Goal: Navigation & Orientation: Find specific page/section

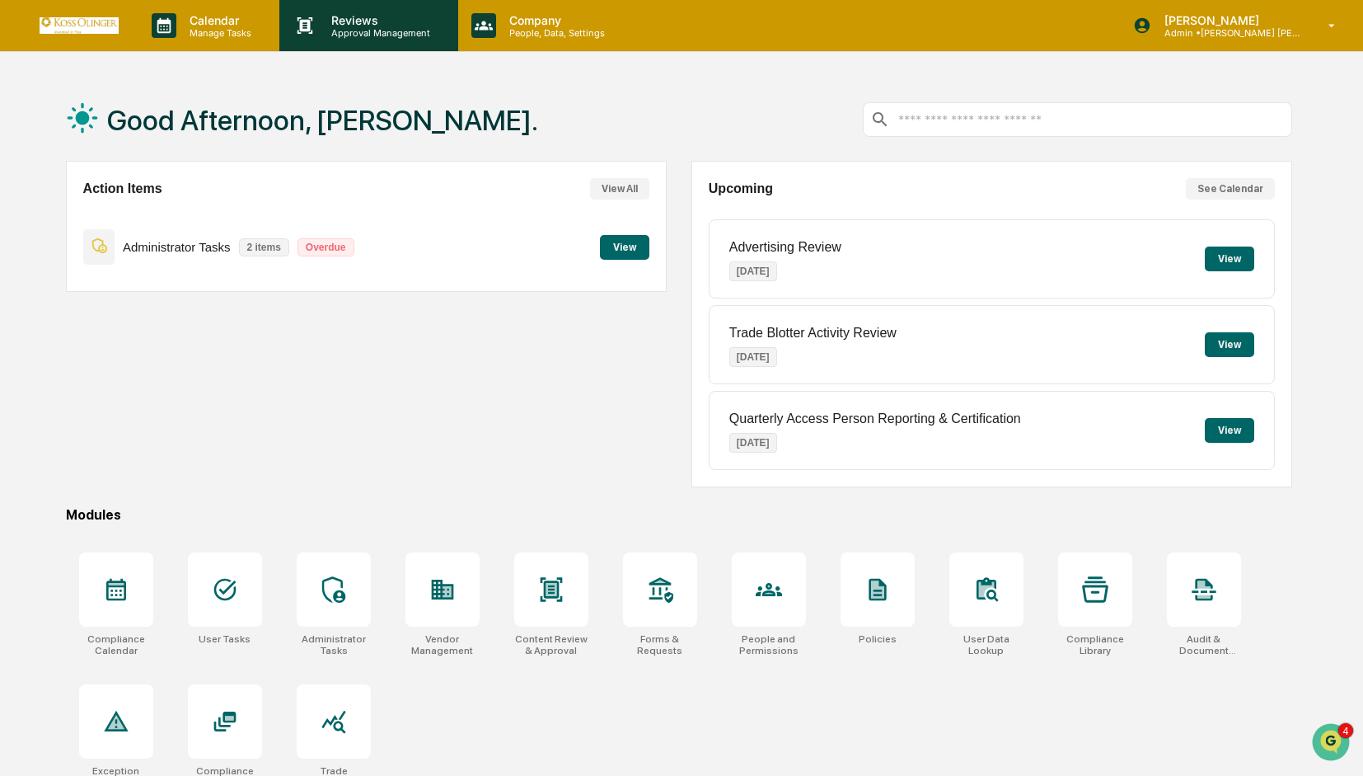
click at [363, 26] on p "Reviews" at bounding box center [378, 20] width 120 height 14
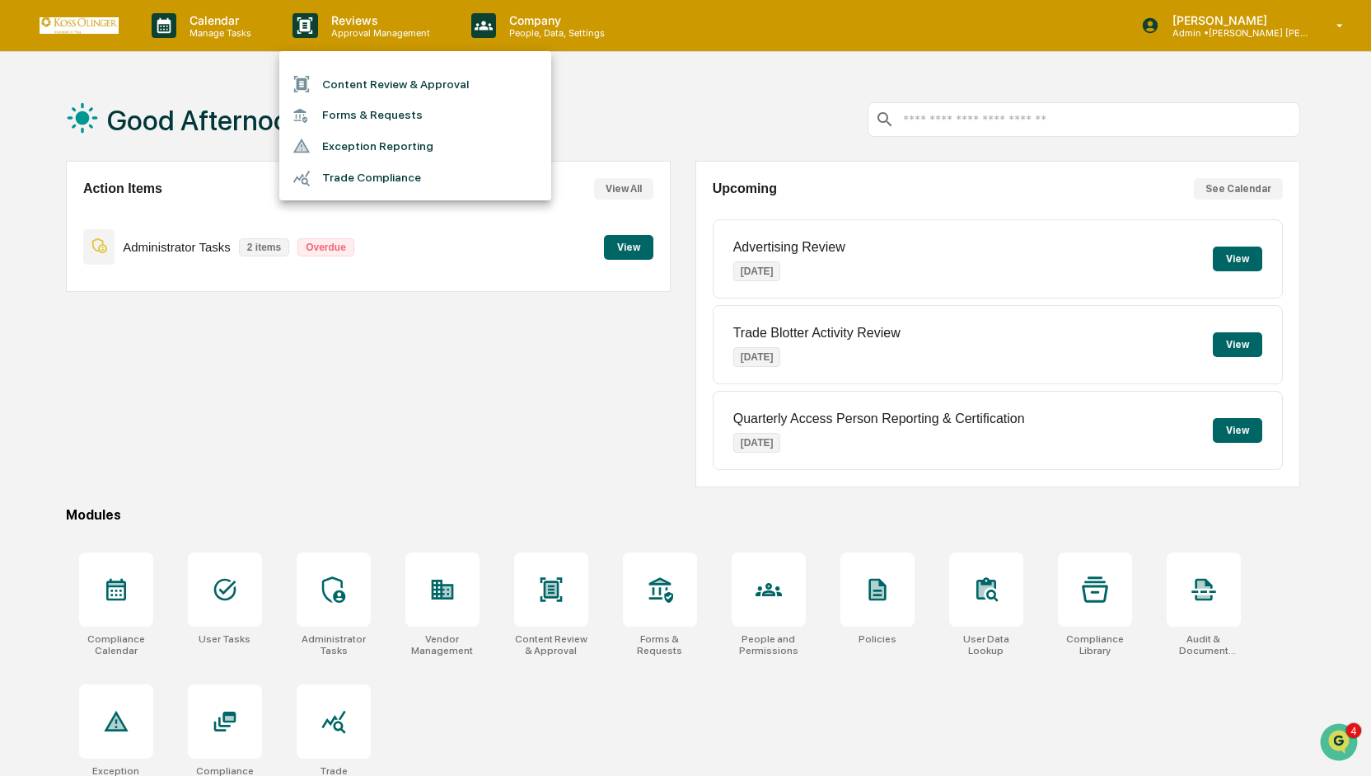
click at [532, 27] on div at bounding box center [685, 388] width 1371 height 776
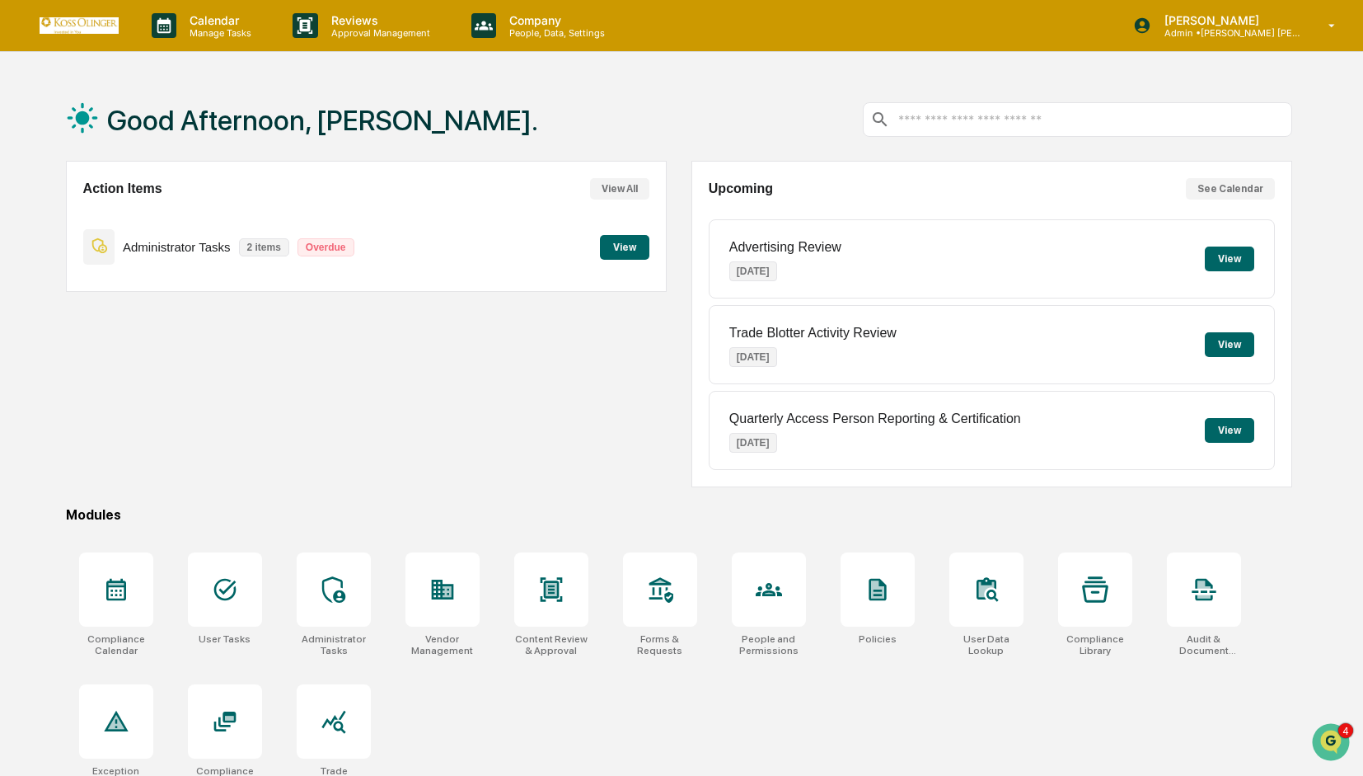
click at [532, 27] on p "People, Data, Settings" at bounding box center [554, 33] width 117 height 12
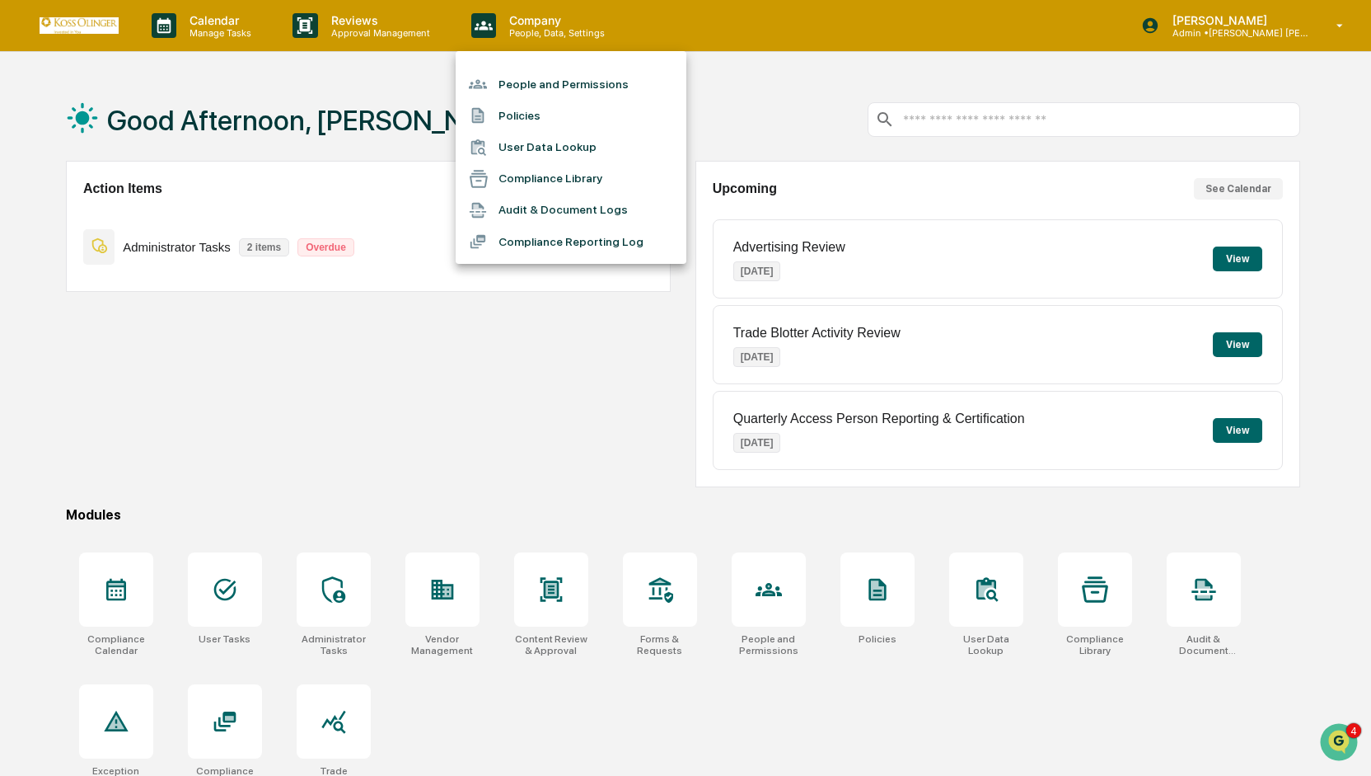
drag, startPoint x: 1368, startPoint y: 195, endPoint x: 1371, endPoint y: 273, distance: 77.5
click at [1362, 273] on div at bounding box center [685, 388] width 1371 height 776
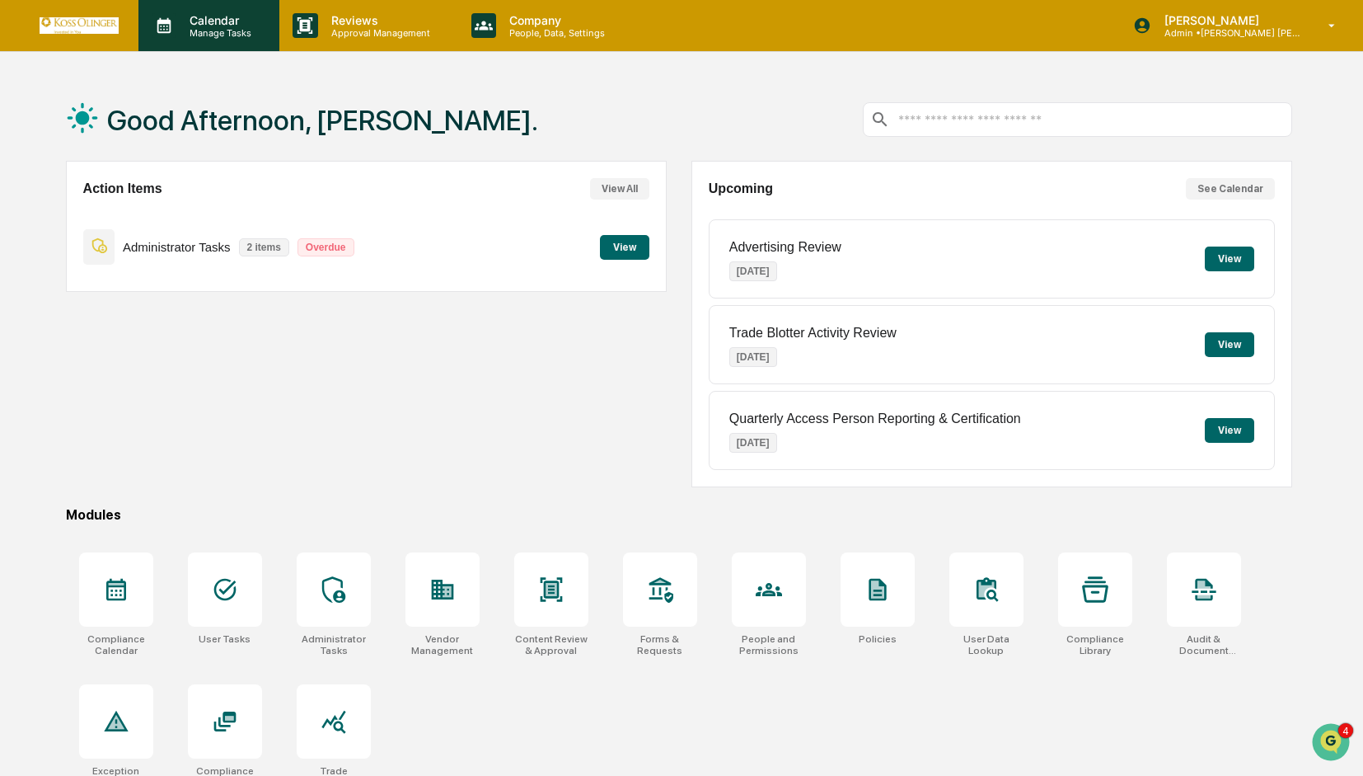
click at [224, 40] on div "Calendar Manage Tasks" at bounding box center [208, 25] width 141 height 51
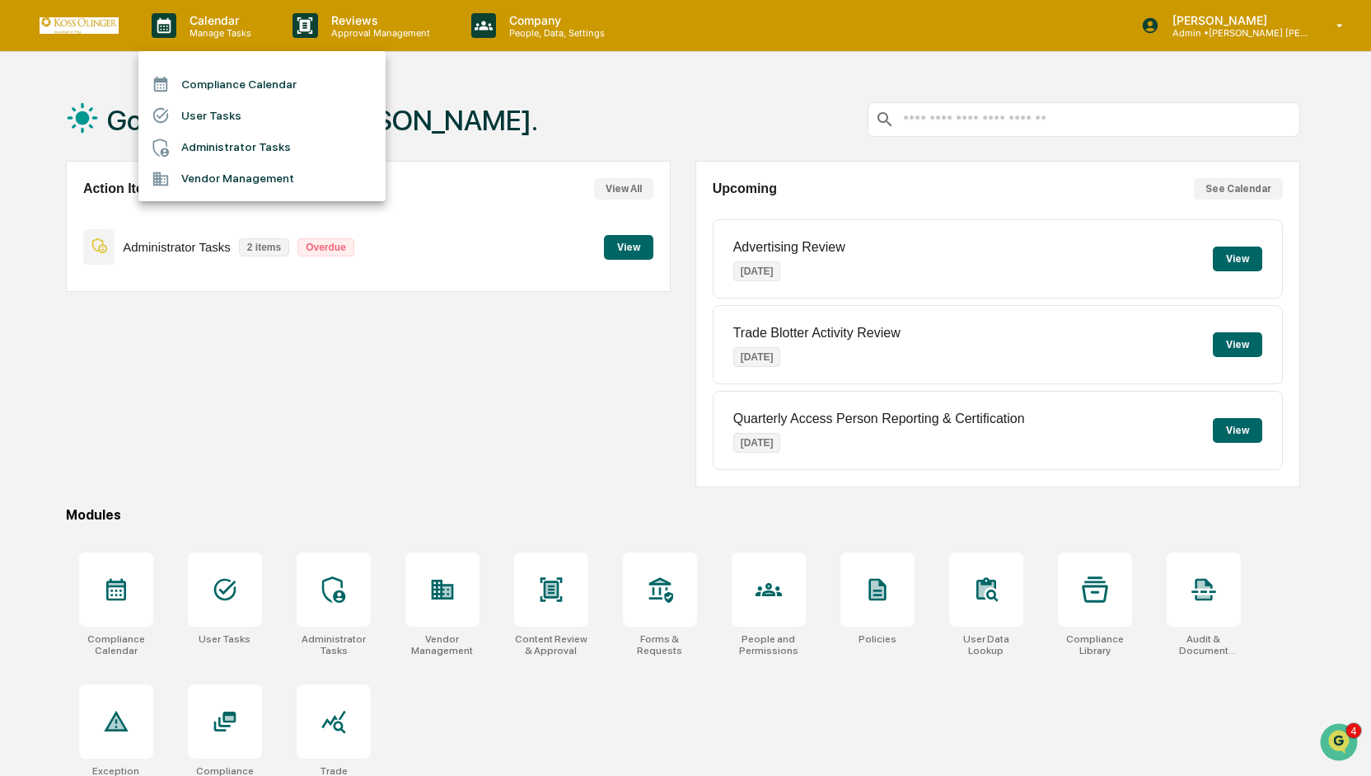
click at [363, 29] on div at bounding box center [685, 388] width 1371 height 776
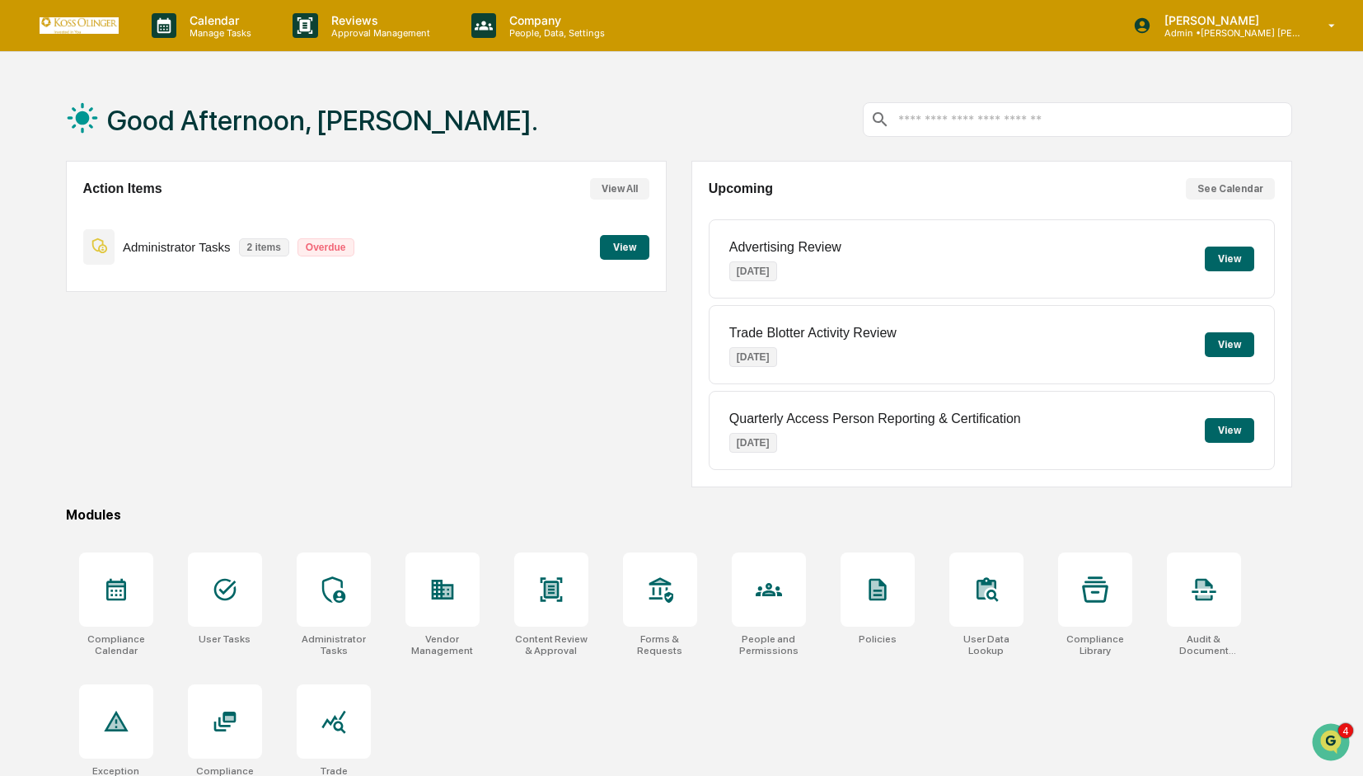
click at [363, 29] on p "Approval Management" at bounding box center [378, 33] width 120 height 12
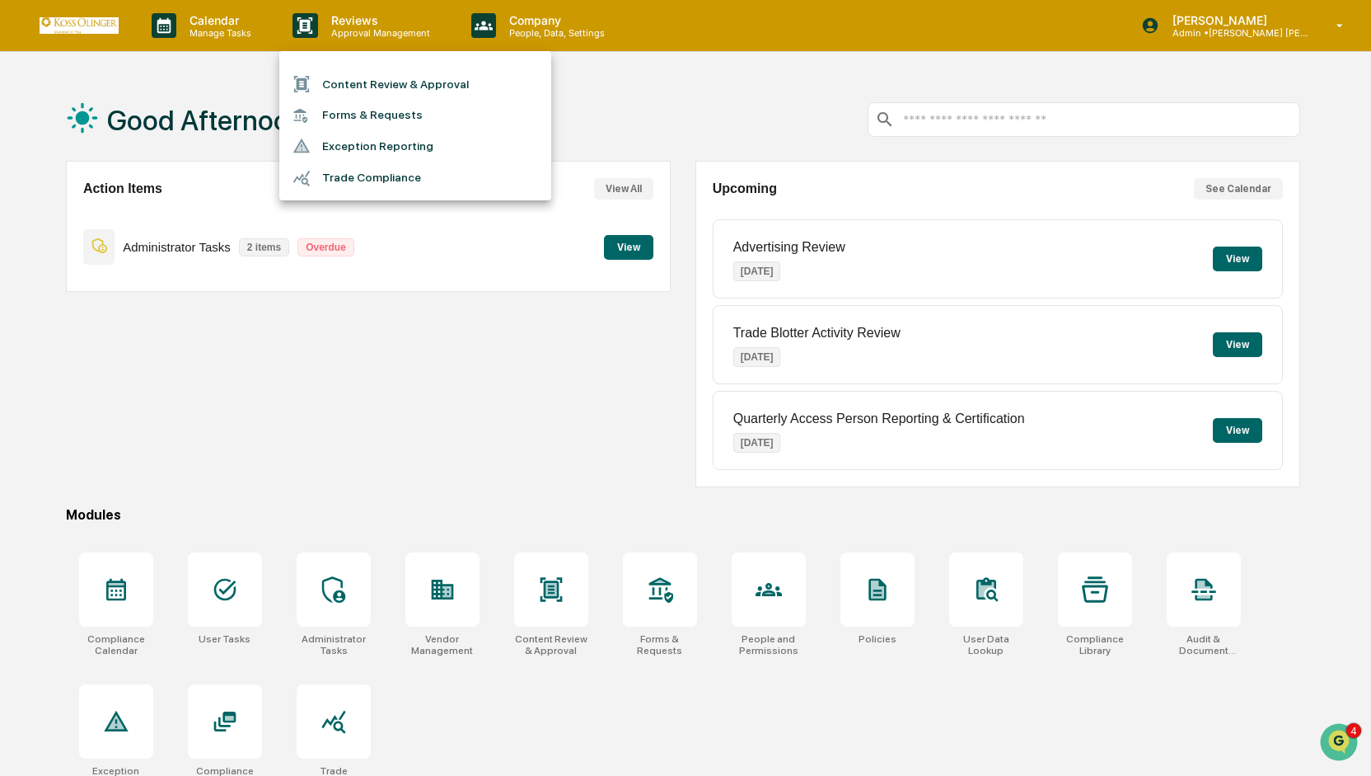
click at [361, 110] on li "Forms & Requests" at bounding box center [415, 115] width 272 height 30
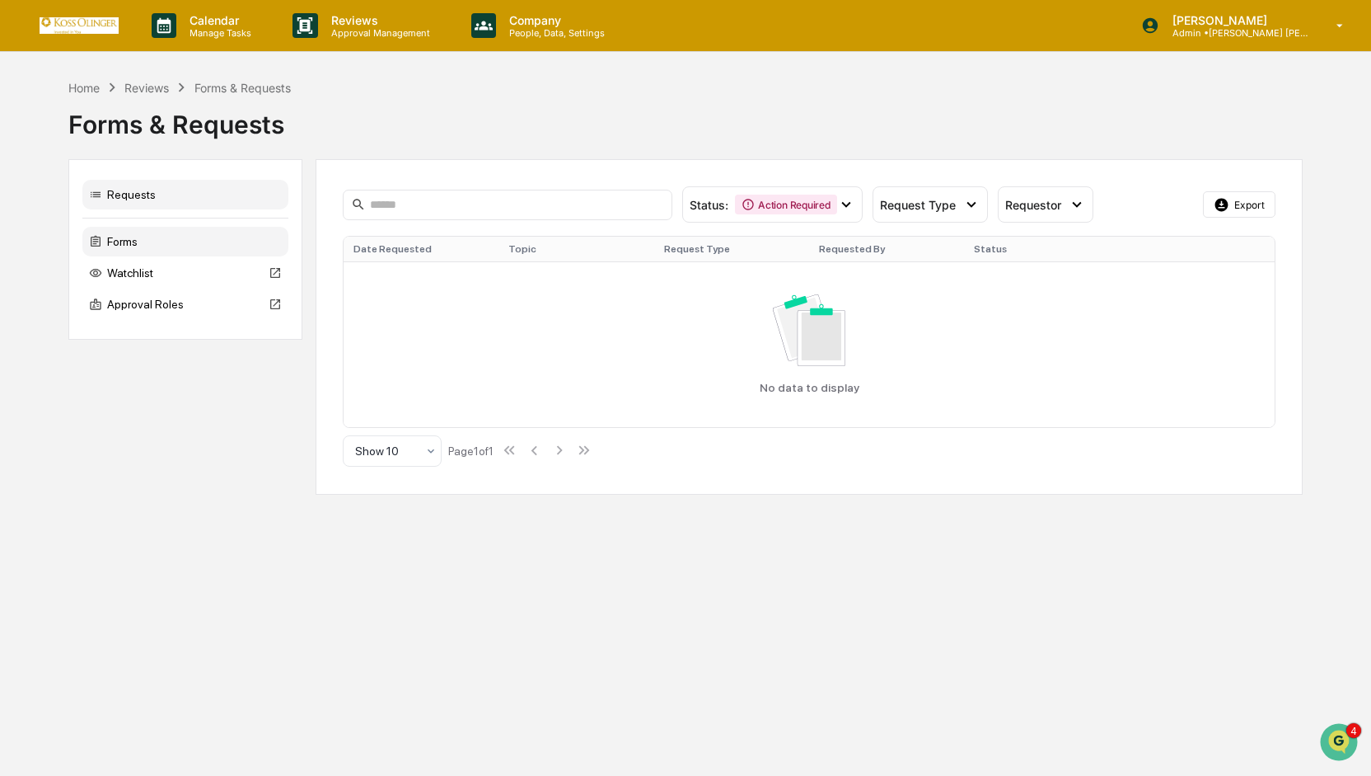
click at [118, 243] on div "Forms" at bounding box center [185, 242] width 206 height 30
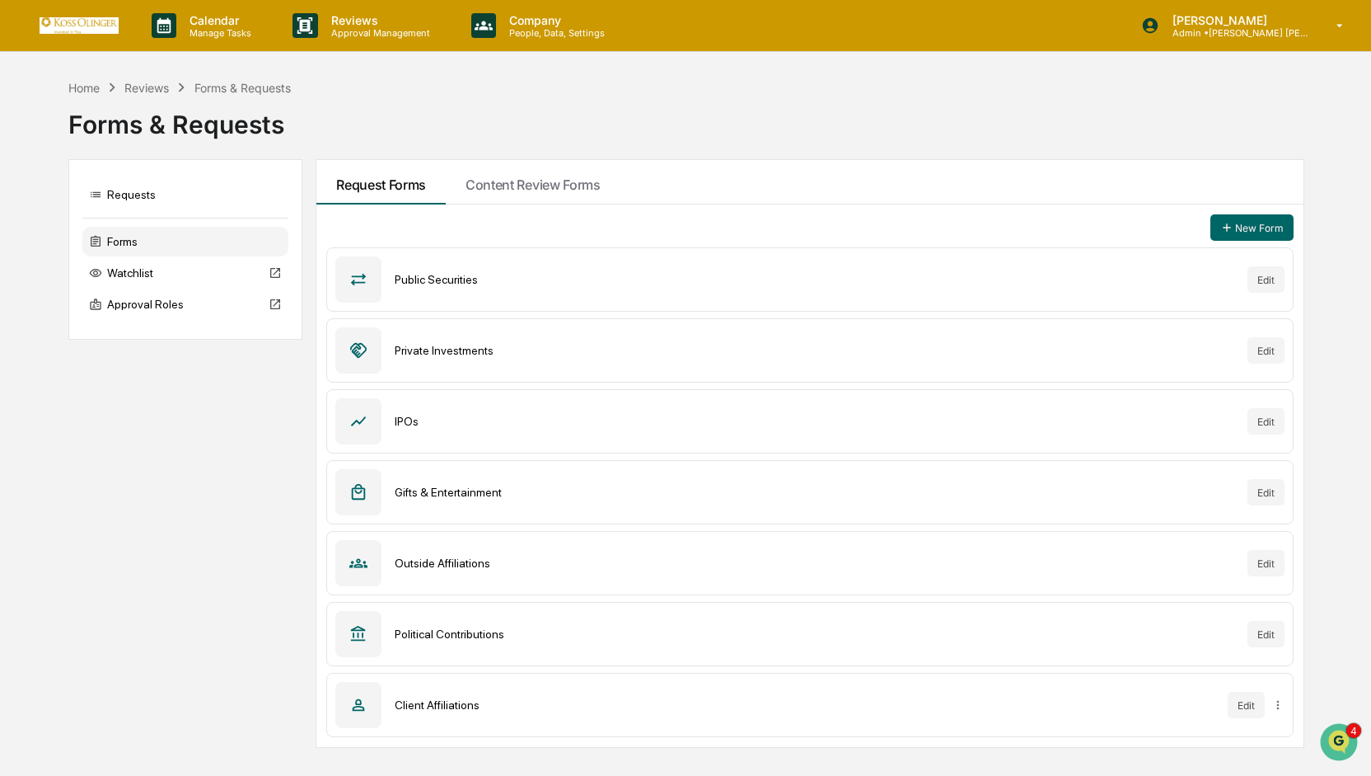
drag, startPoint x: 1264, startPoint y: 558, endPoint x: 704, endPoint y: 591, distance: 561.4
click at [704, 591] on div "Outside Affiliations Edit" at bounding box center [810, 563] width 968 height 64
click at [471, 570] on div "Outside Affiliations Edit" at bounding box center [810, 563] width 968 height 64
click at [429, 560] on div "Outside Affiliations" at bounding box center [815, 562] width 840 height 13
click at [344, 565] on div at bounding box center [358, 563] width 46 height 46
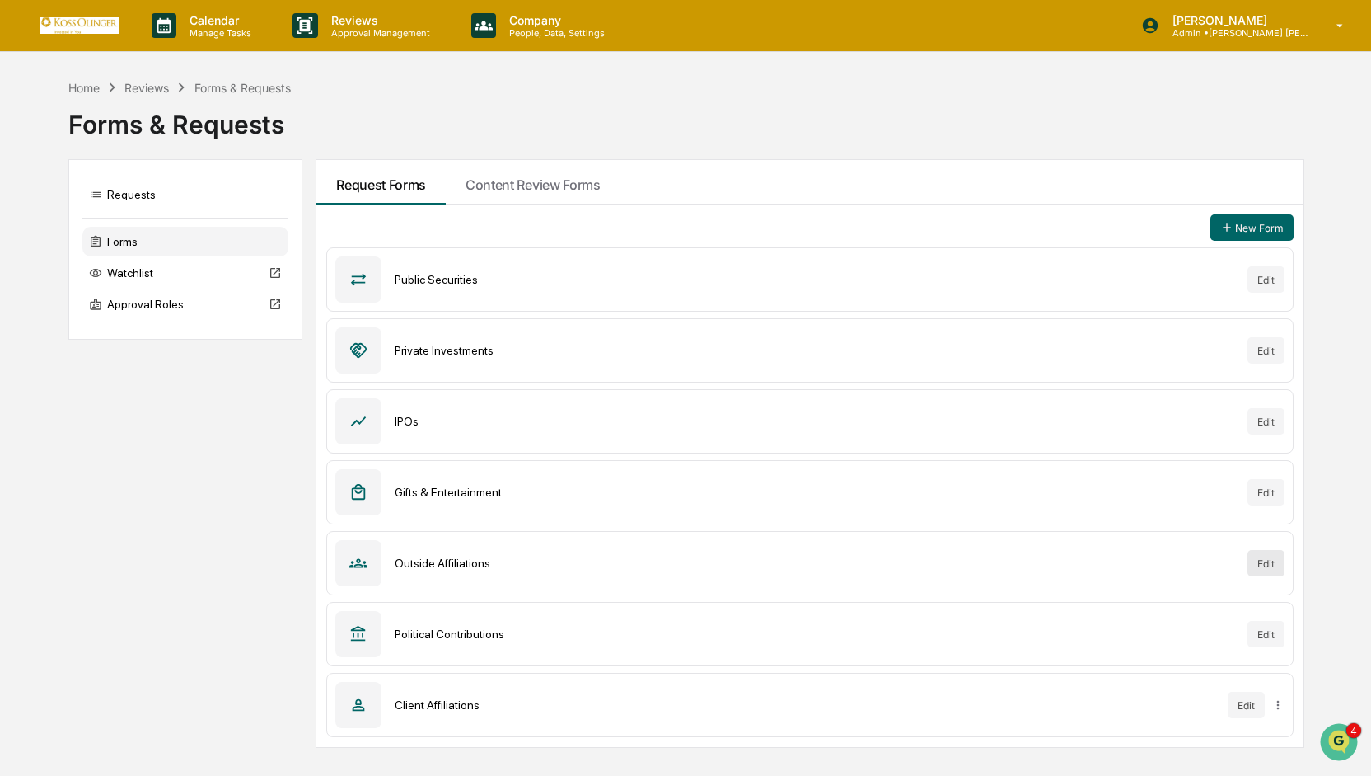
click at [1263, 566] on button "Edit" at bounding box center [1266, 563] width 37 height 26
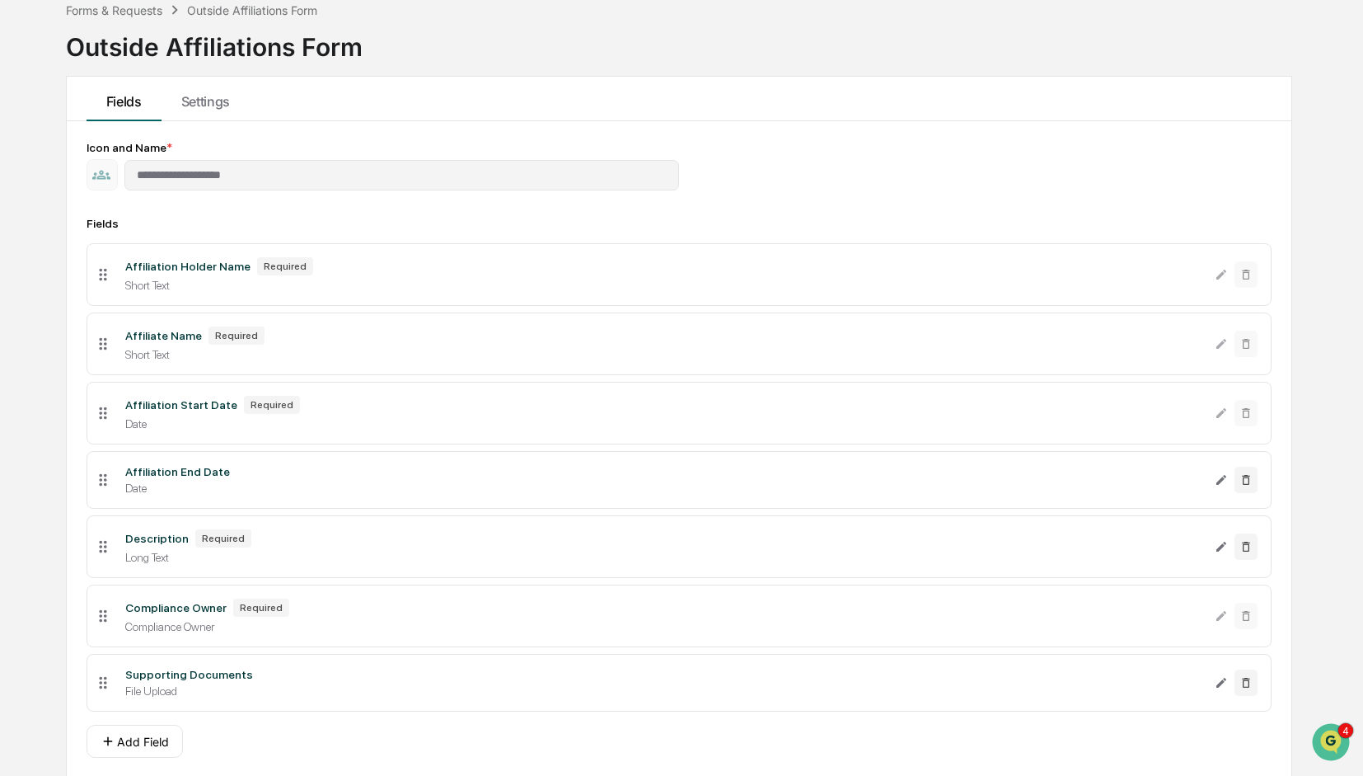
scroll to position [73, 0]
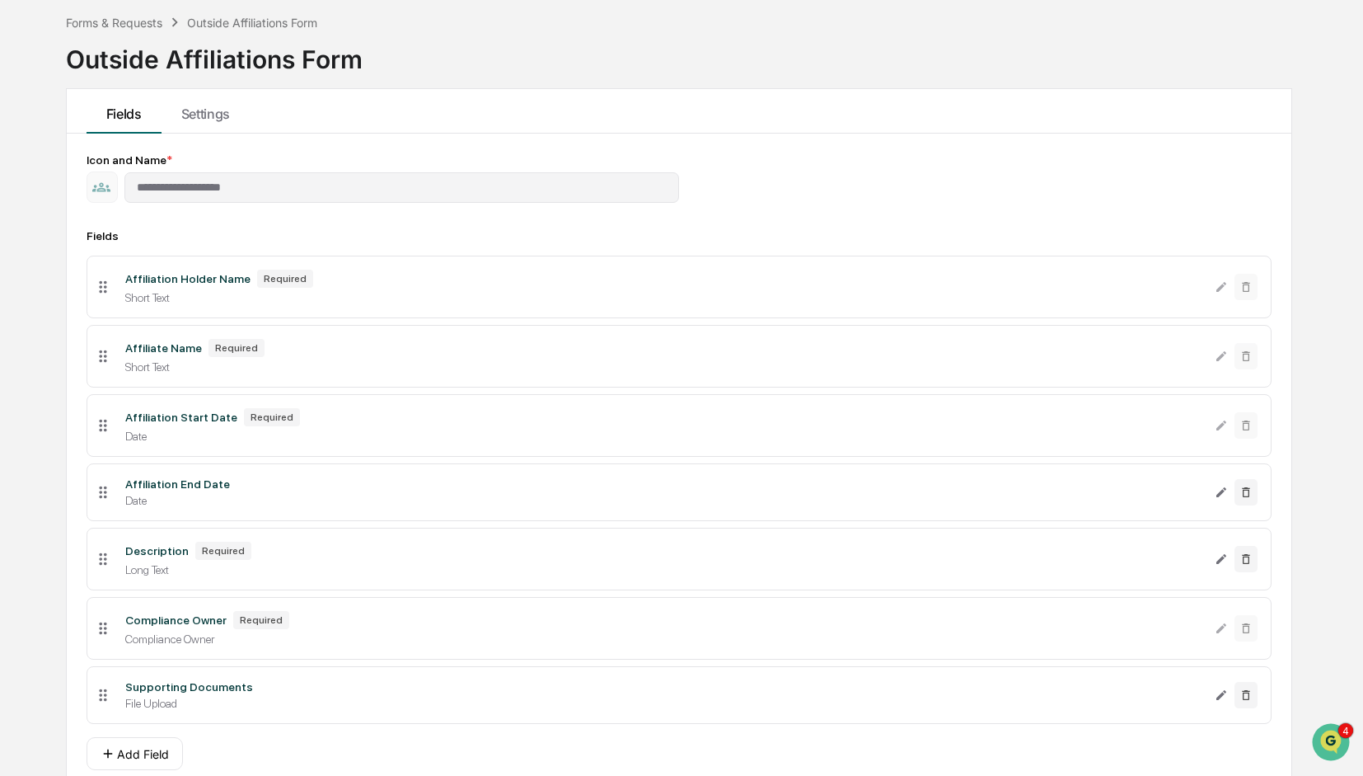
click at [227, 635] on div "Compliance Owner" at bounding box center [663, 638] width 1076 height 13
click at [129, 640] on div "Compliance Owner" at bounding box center [663, 638] width 1076 height 13
click at [240, 640] on div "Compliance Owner" at bounding box center [663, 638] width 1076 height 13
click at [143, 19] on div "Forms & Requests" at bounding box center [114, 23] width 96 height 14
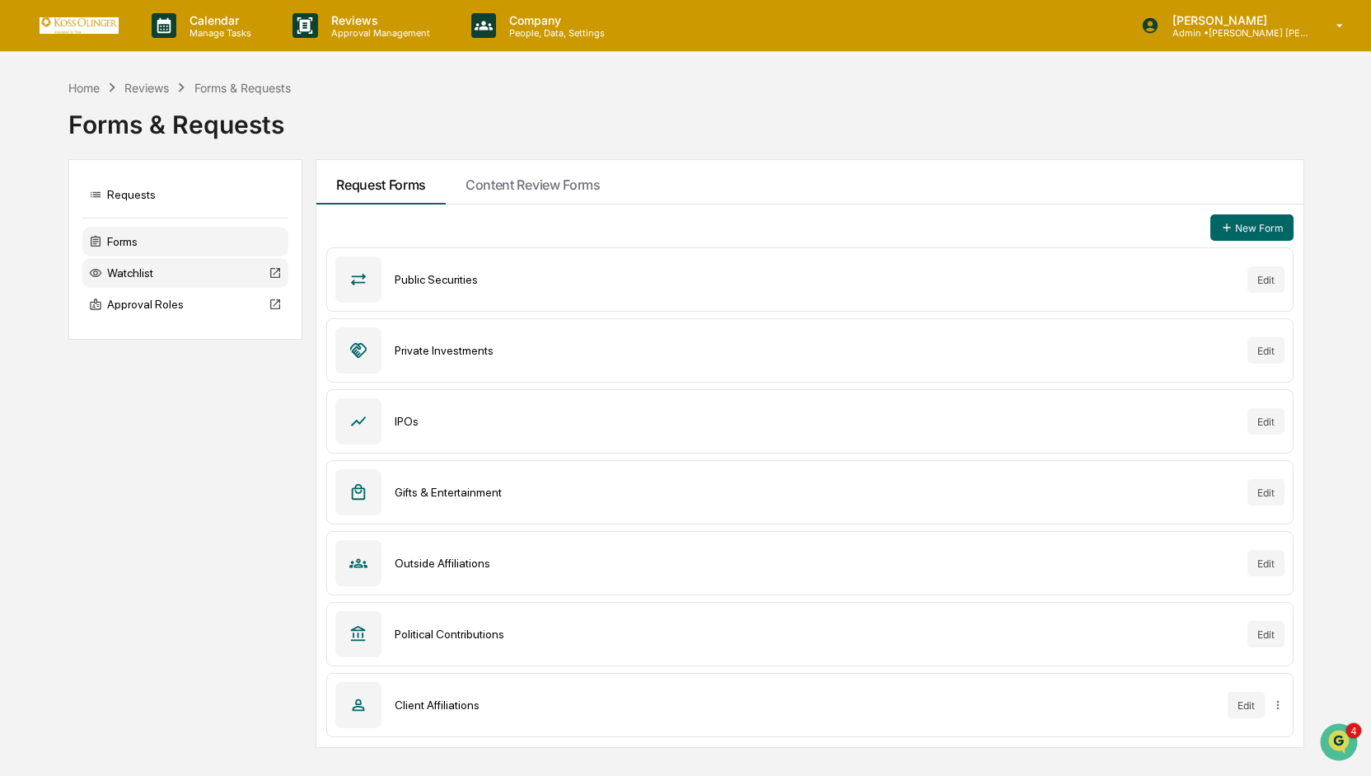
click at [265, 274] on div "Watchlist" at bounding box center [185, 273] width 206 height 30
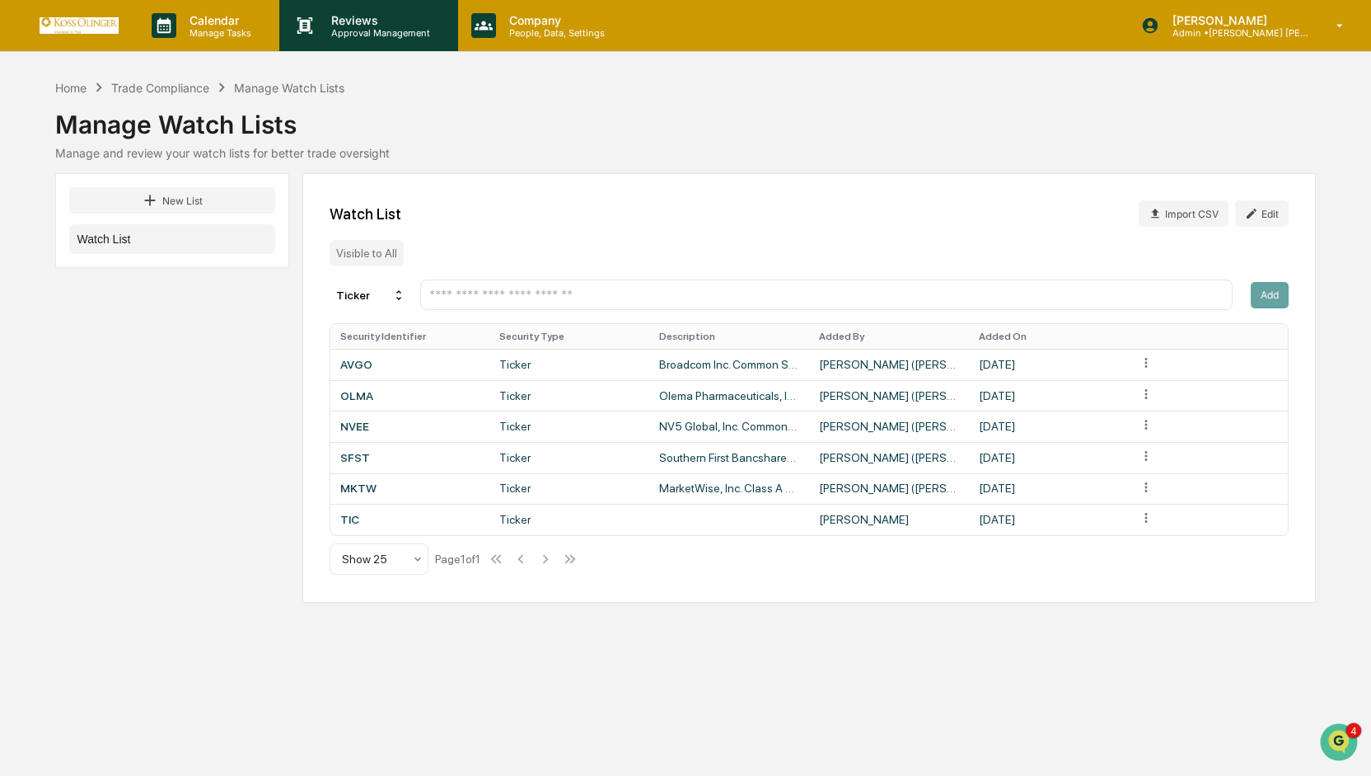
click at [346, 41] on div "Reviews Approval Management" at bounding box center [368, 25] width 178 height 51
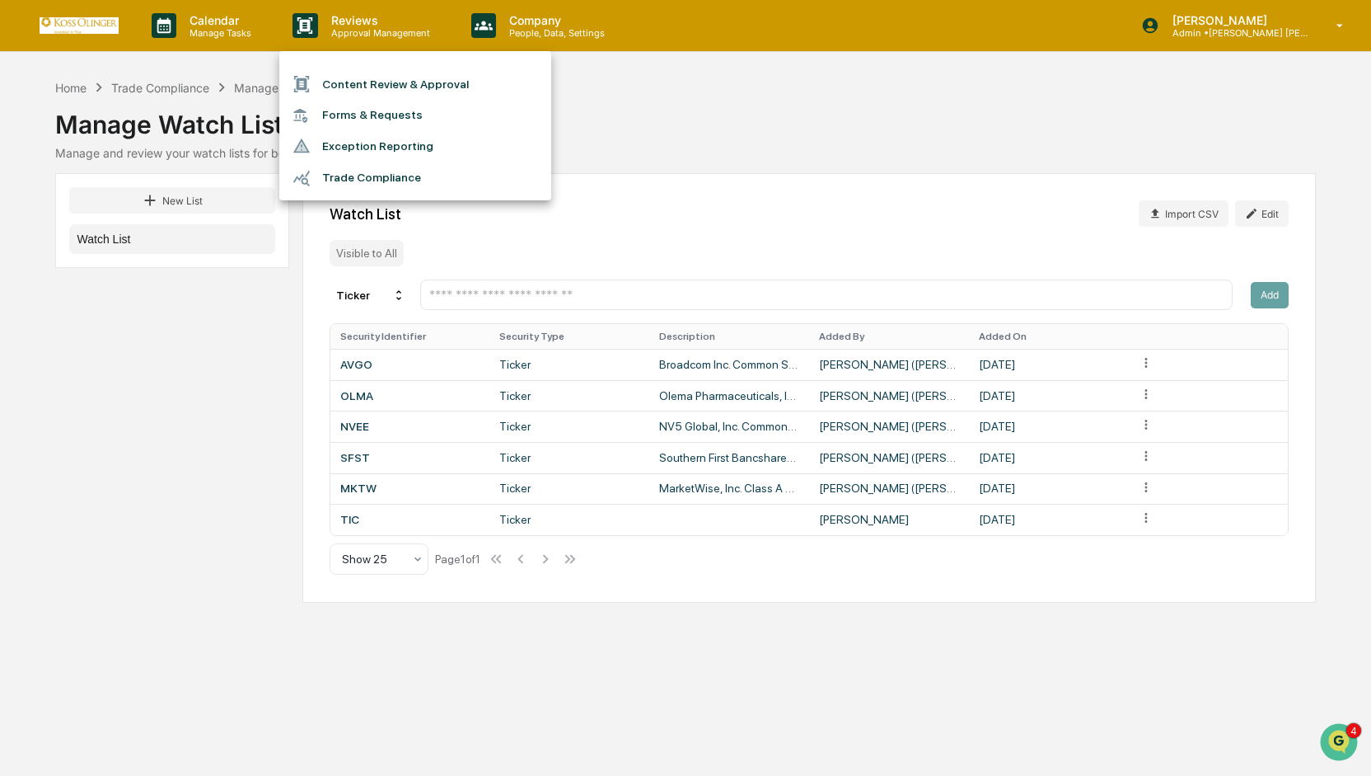
click at [232, 29] on div at bounding box center [685, 388] width 1371 height 776
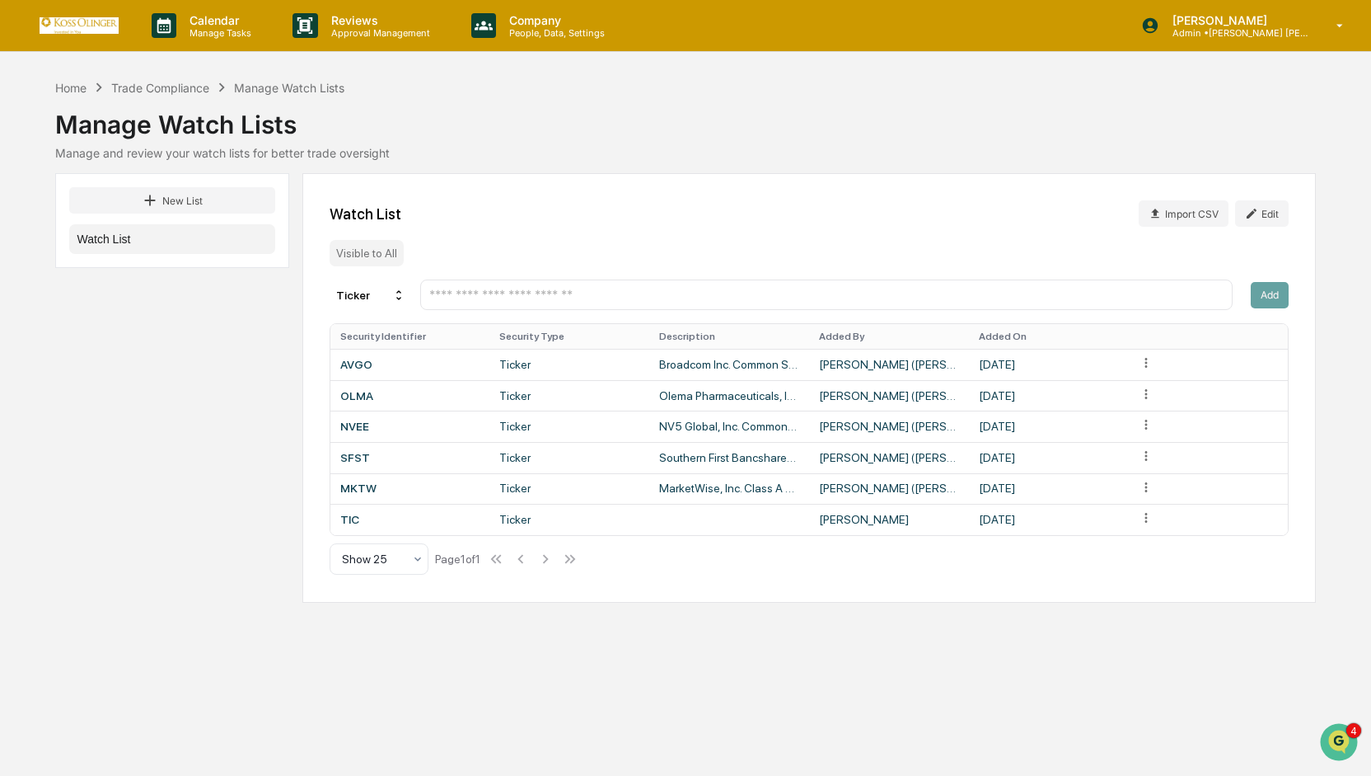
click at [232, 29] on p "Manage Tasks" at bounding box center [217, 33] width 83 height 12
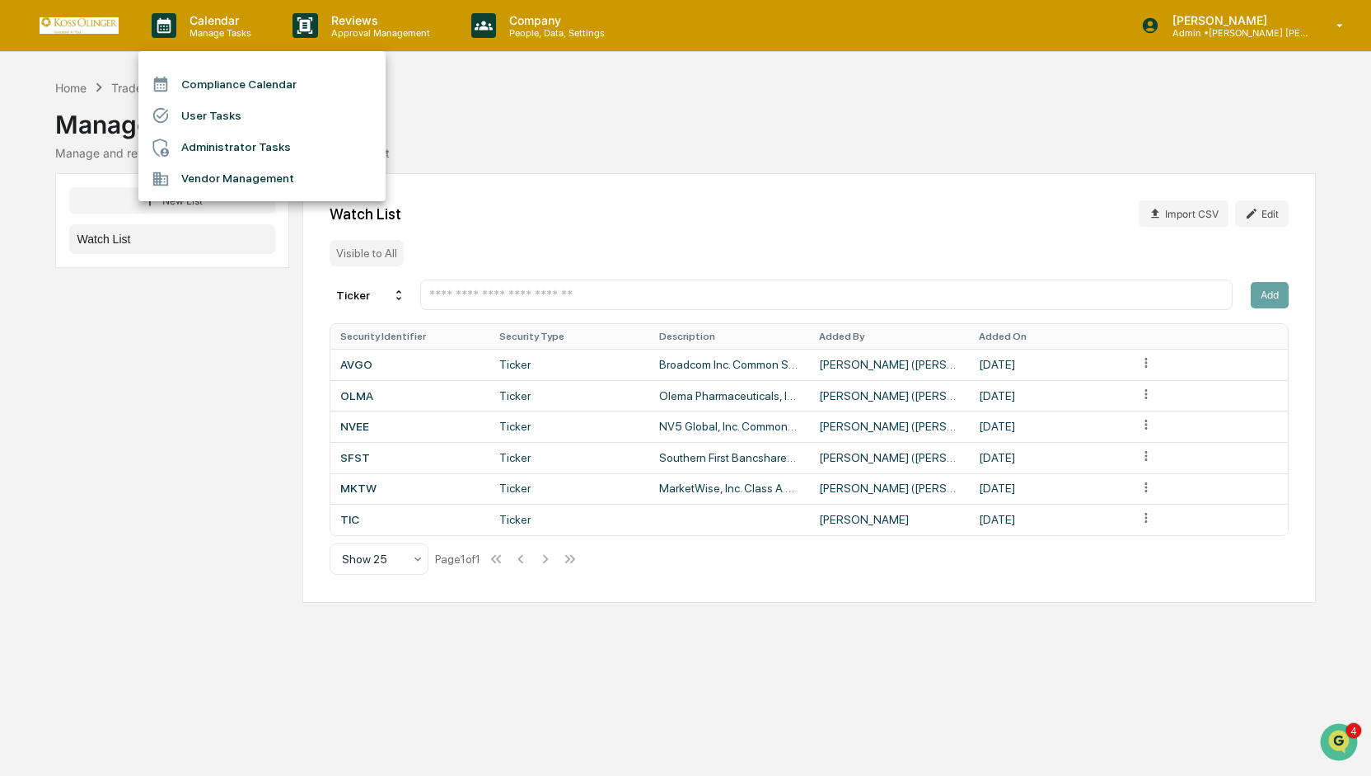
click at [214, 83] on li "Compliance Calendar" at bounding box center [261, 83] width 247 height 31
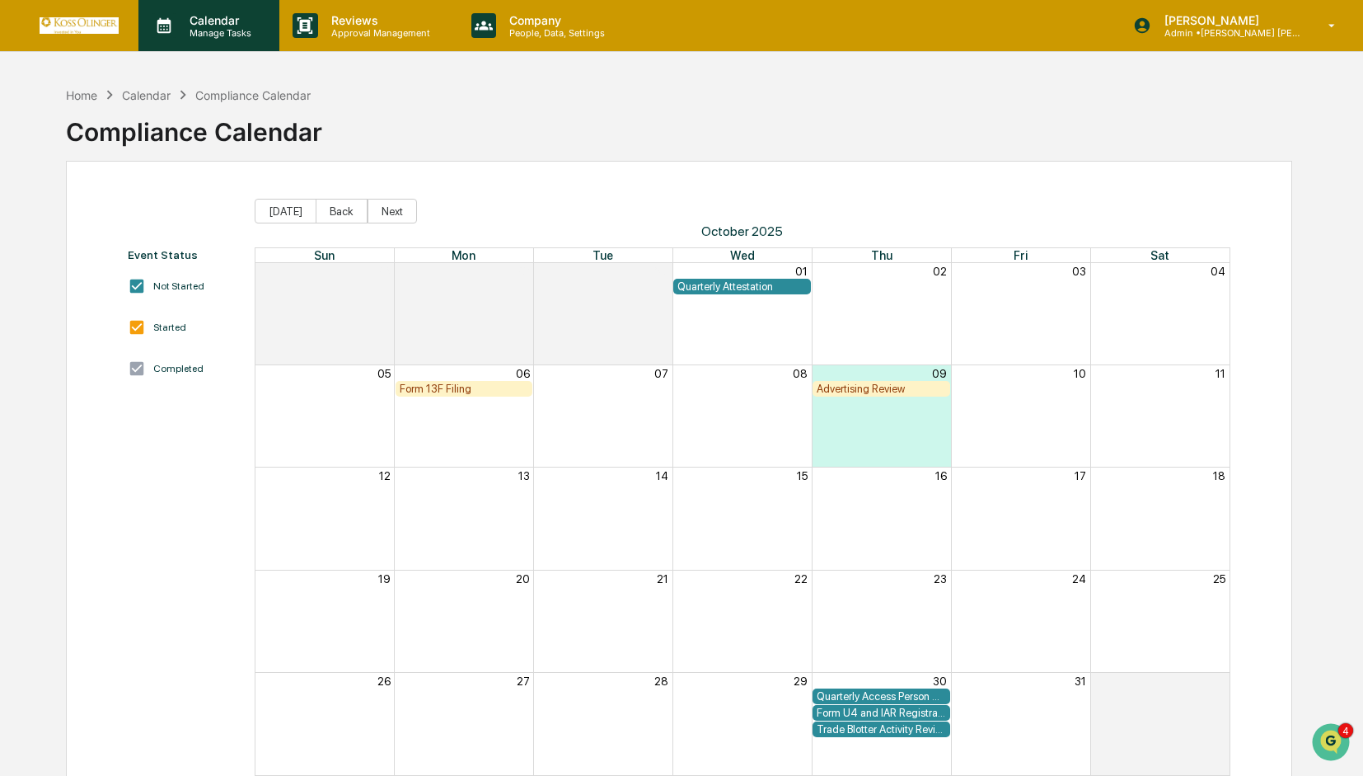
click at [215, 26] on p "Calendar" at bounding box center [217, 20] width 83 height 14
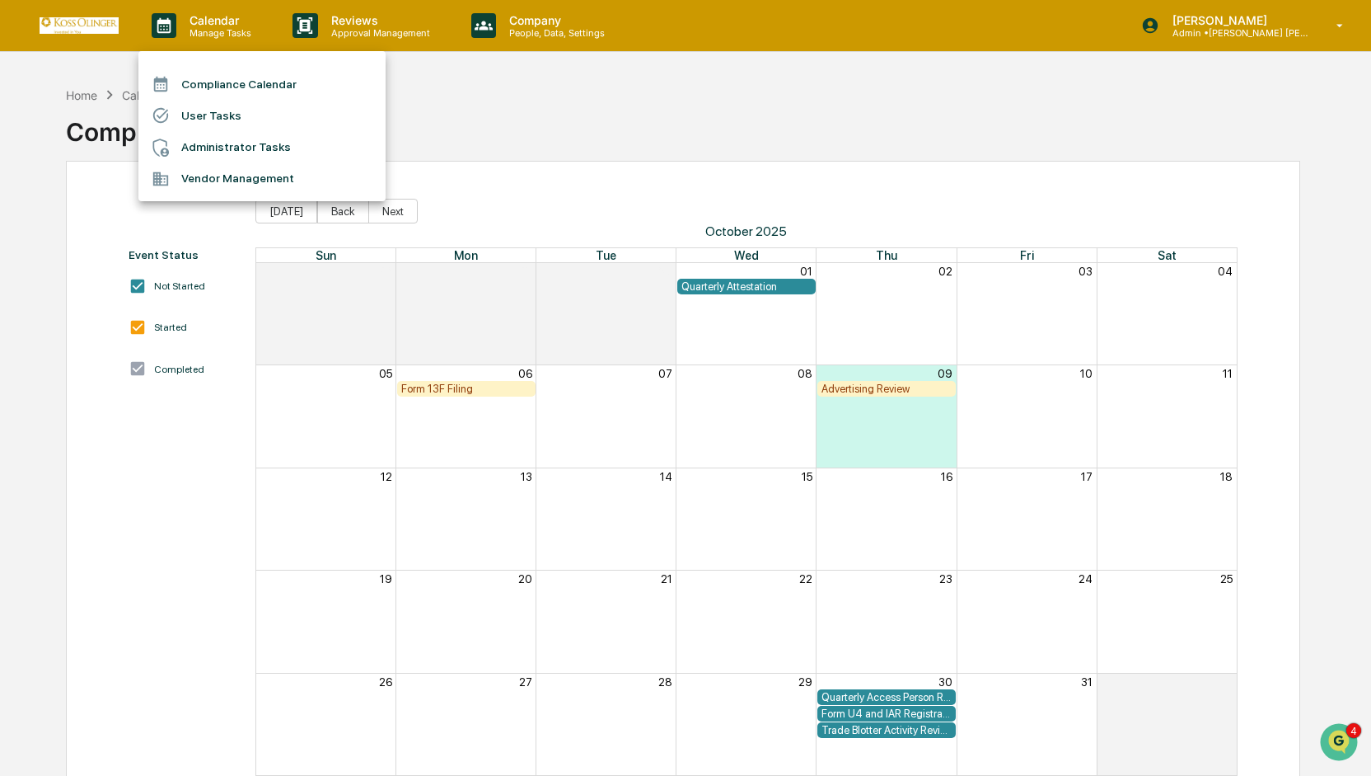
click at [363, 36] on div at bounding box center [685, 388] width 1371 height 776
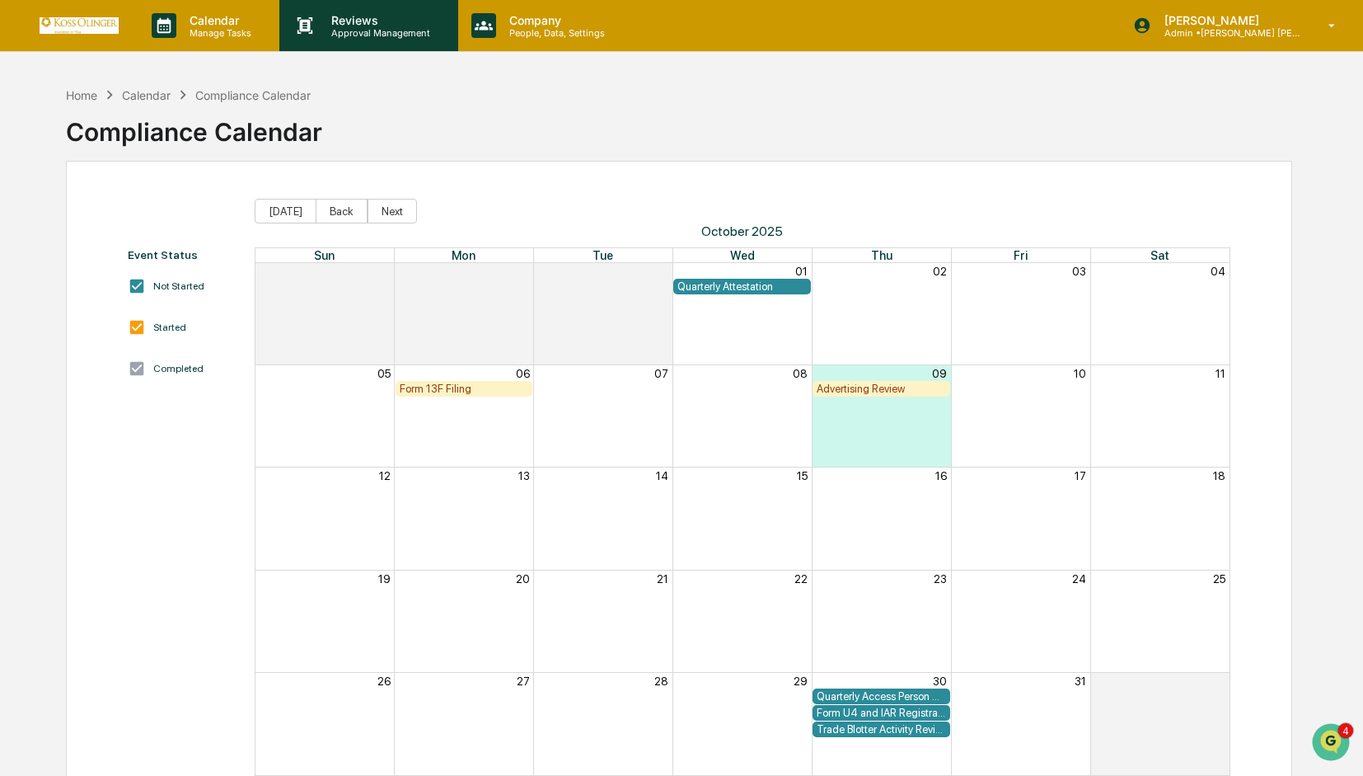
click at [363, 29] on p "Approval Management" at bounding box center [378, 33] width 120 height 12
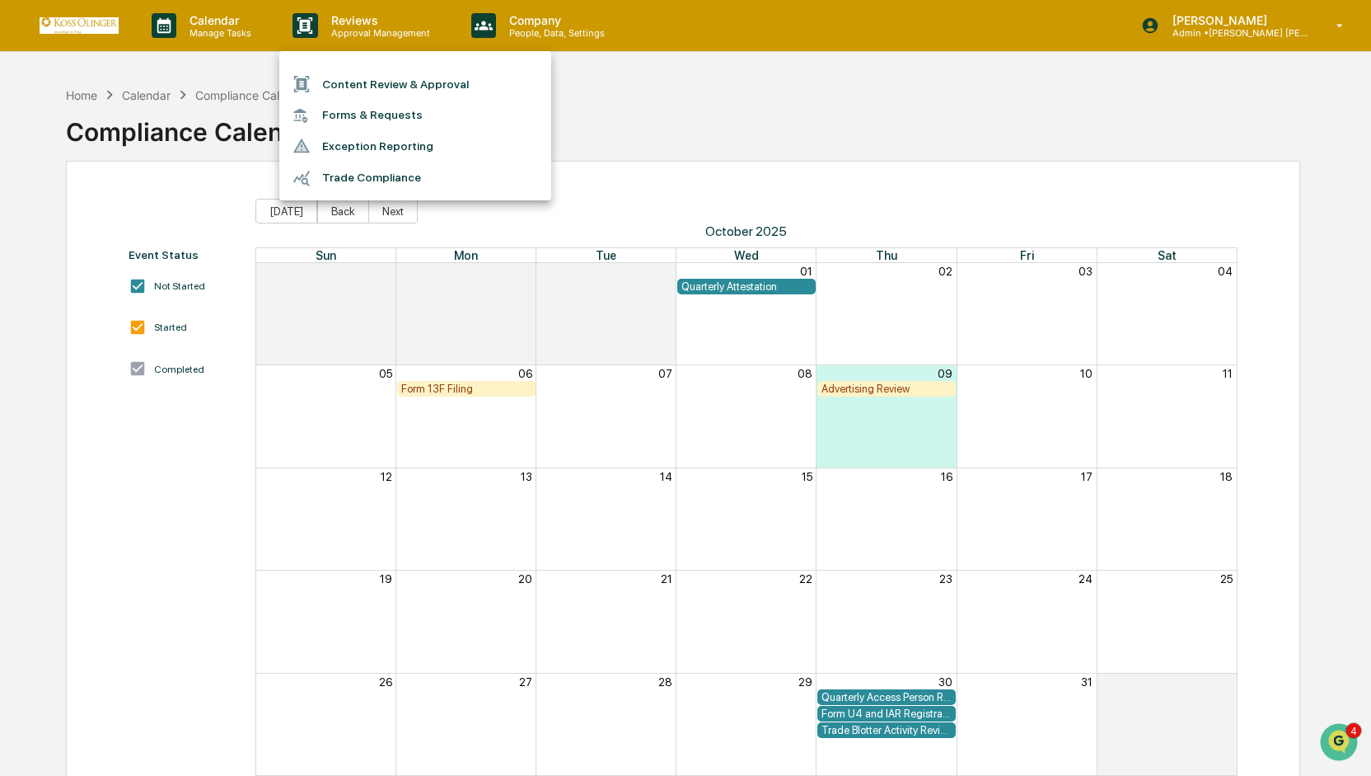
click at [356, 116] on li "Forms & Requests" at bounding box center [415, 115] width 272 height 30
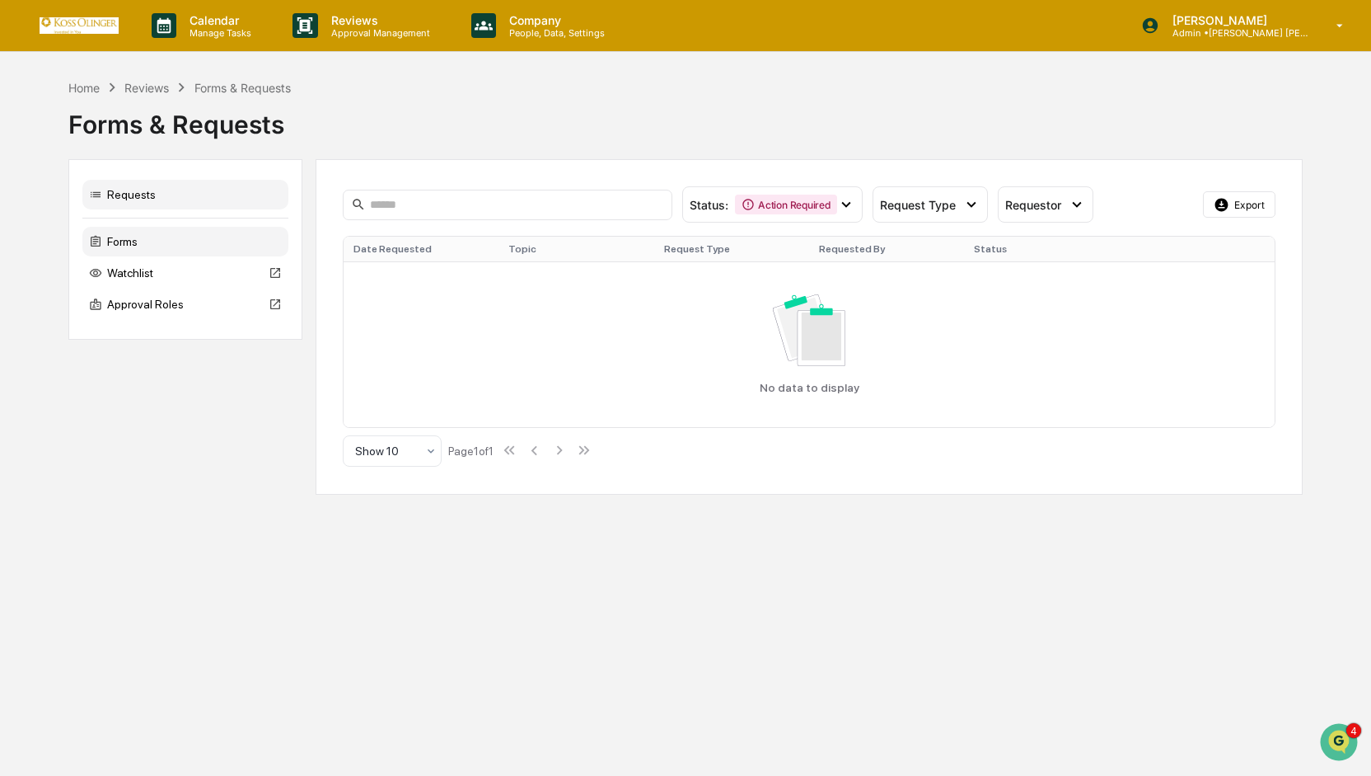
click at [125, 243] on div "Forms" at bounding box center [185, 242] width 206 height 30
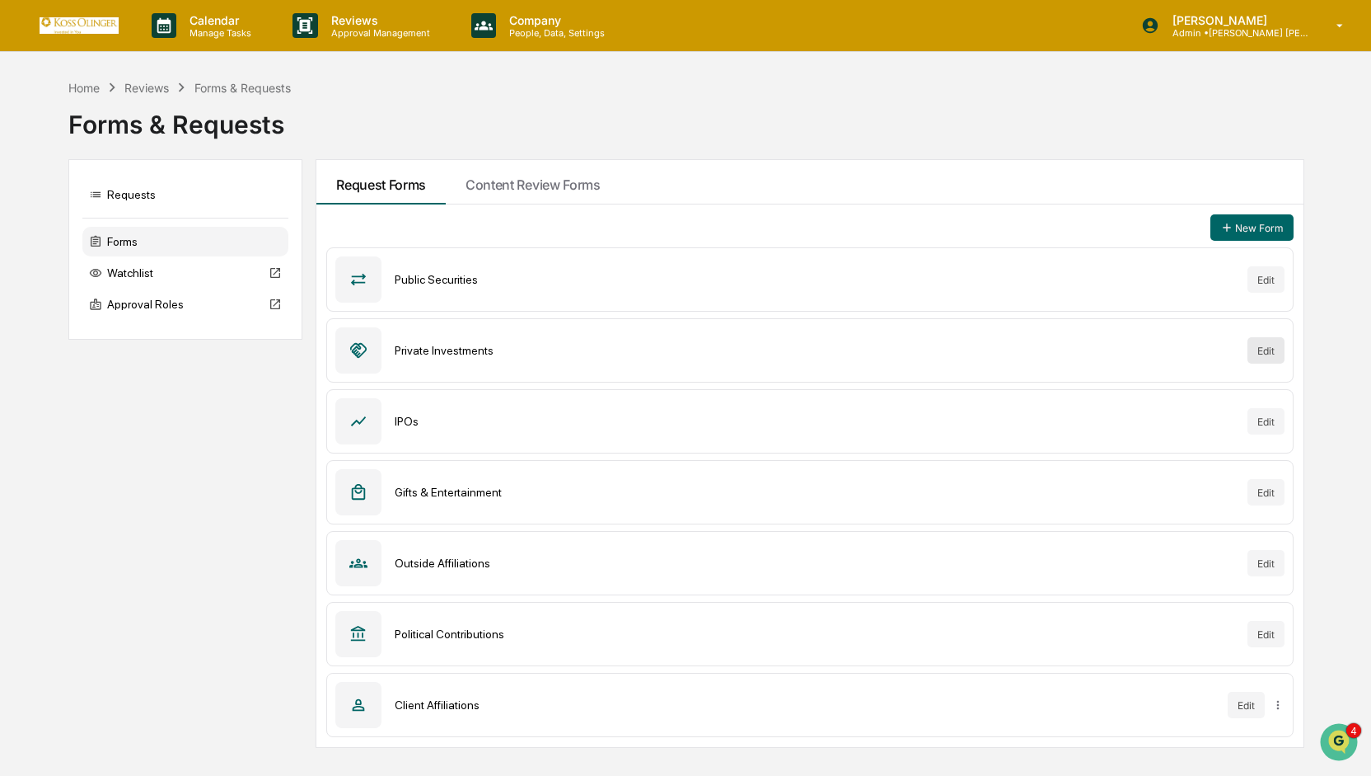
click at [1268, 348] on button "Edit" at bounding box center [1266, 350] width 37 height 26
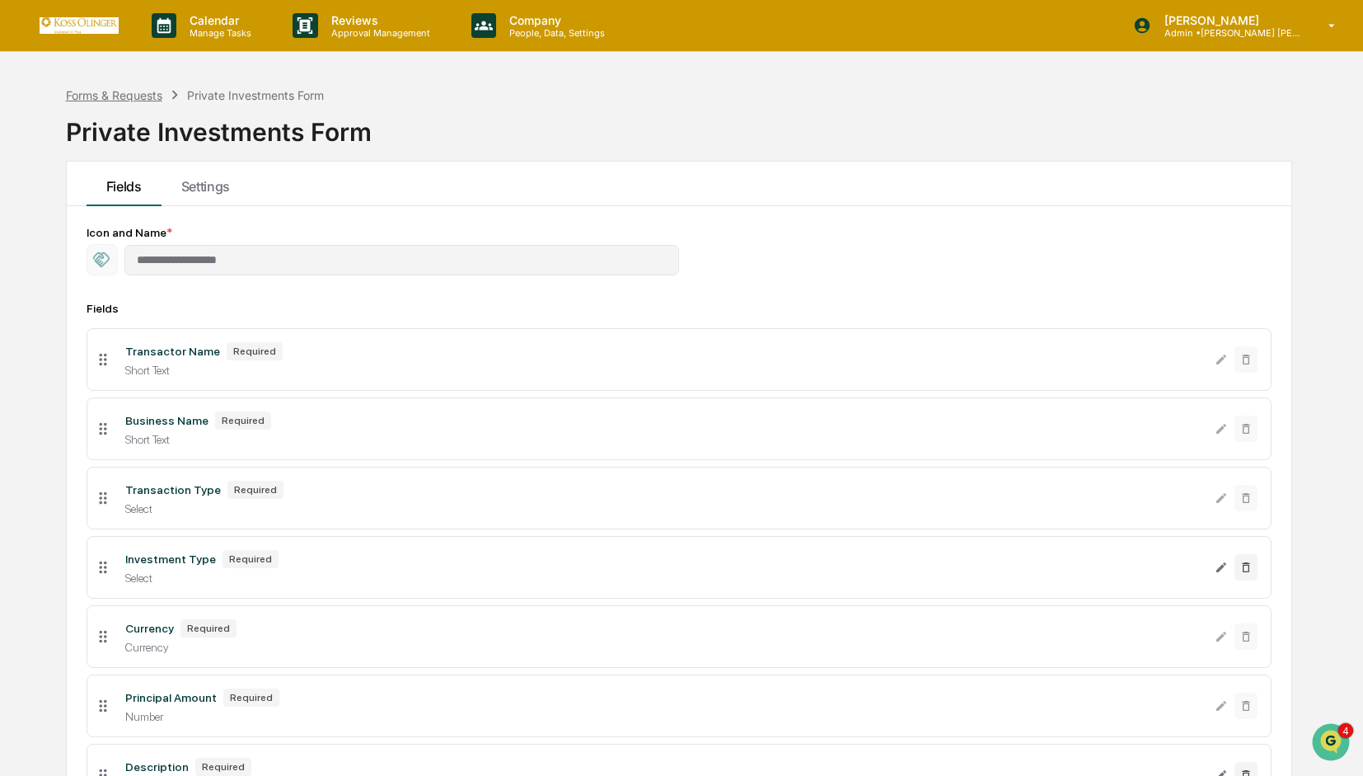
click at [133, 91] on div "Forms & Requests" at bounding box center [114, 95] width 96 height 14
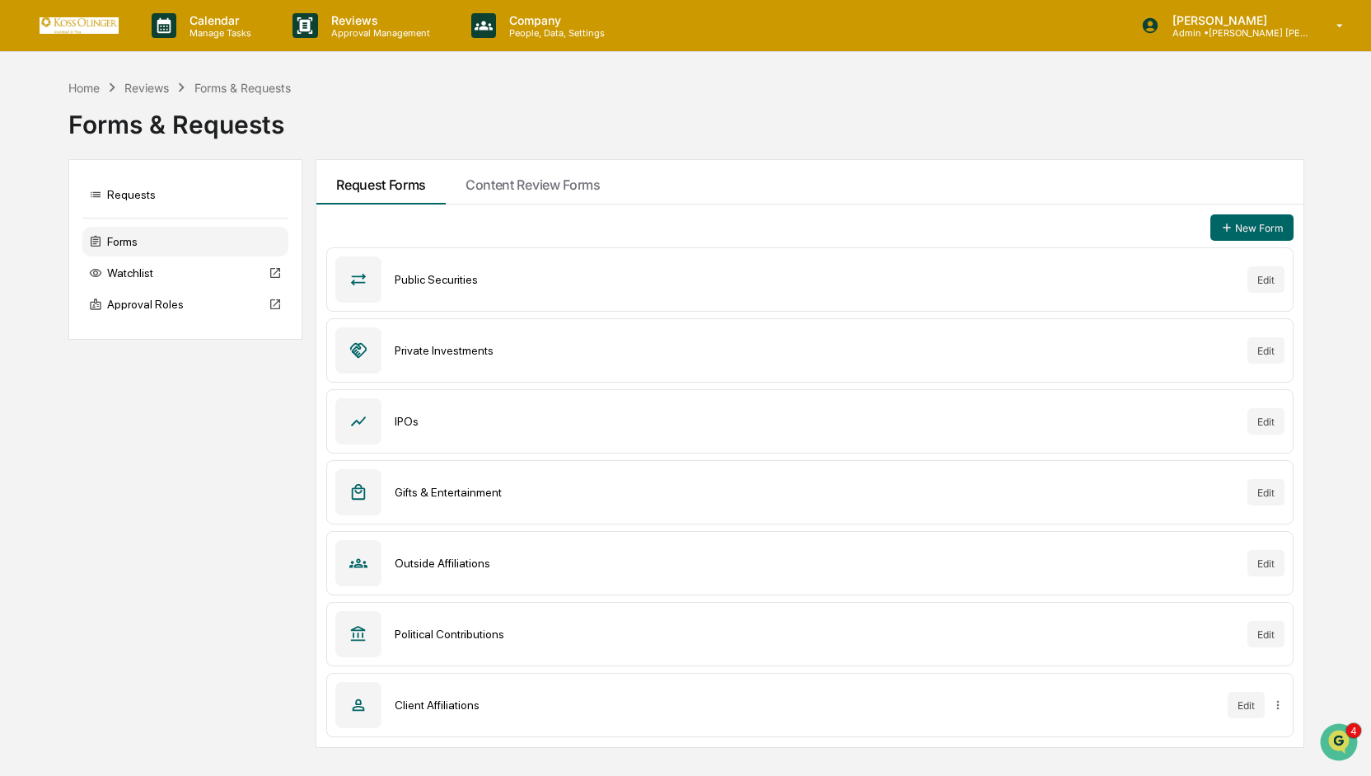
click at [760, 278] on div "Public Securities" at bounding box center [815, 279] width 840 height 13
click at [1263, 349] on button "Edit" at bounding box center [1266, 350] width 37 height 26
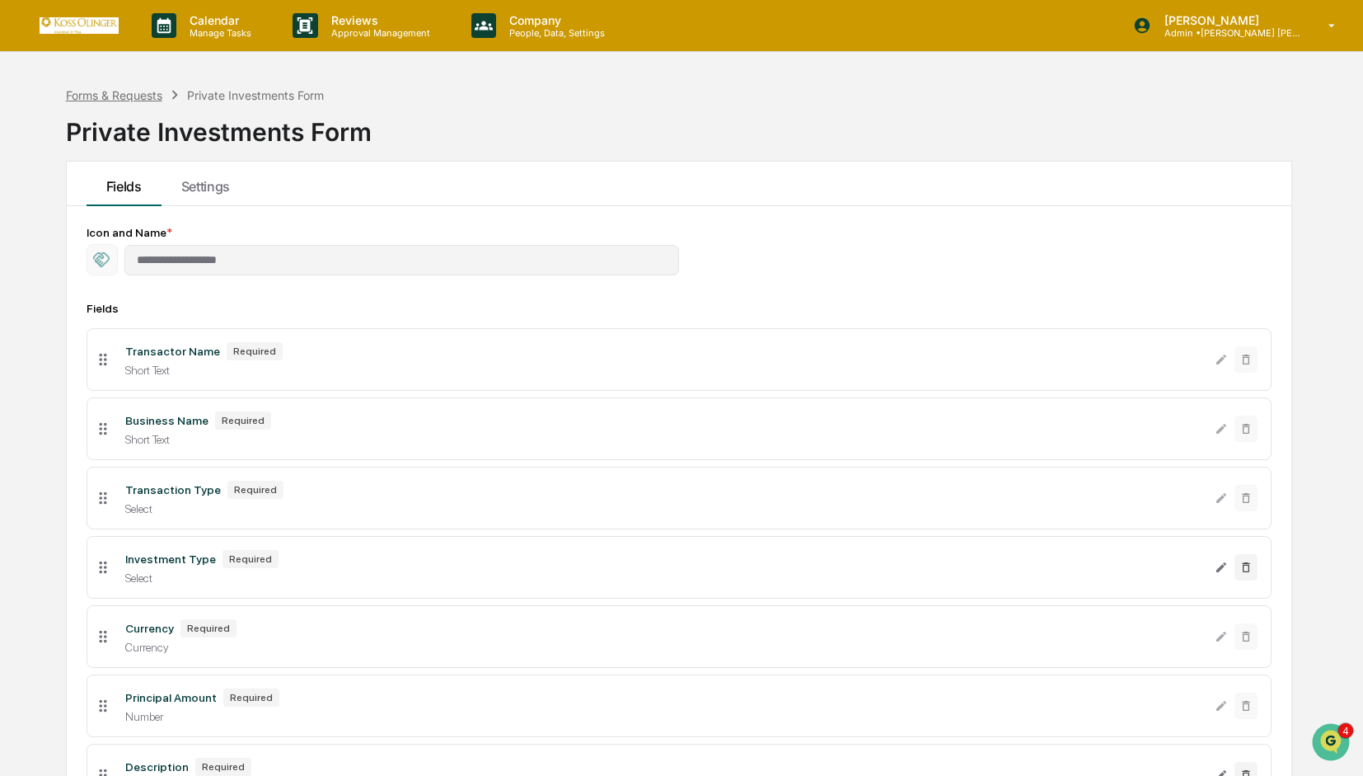
click at [129, 94] on div "Forms & Requests" at bounding box center [114, 95] width 96 height 14
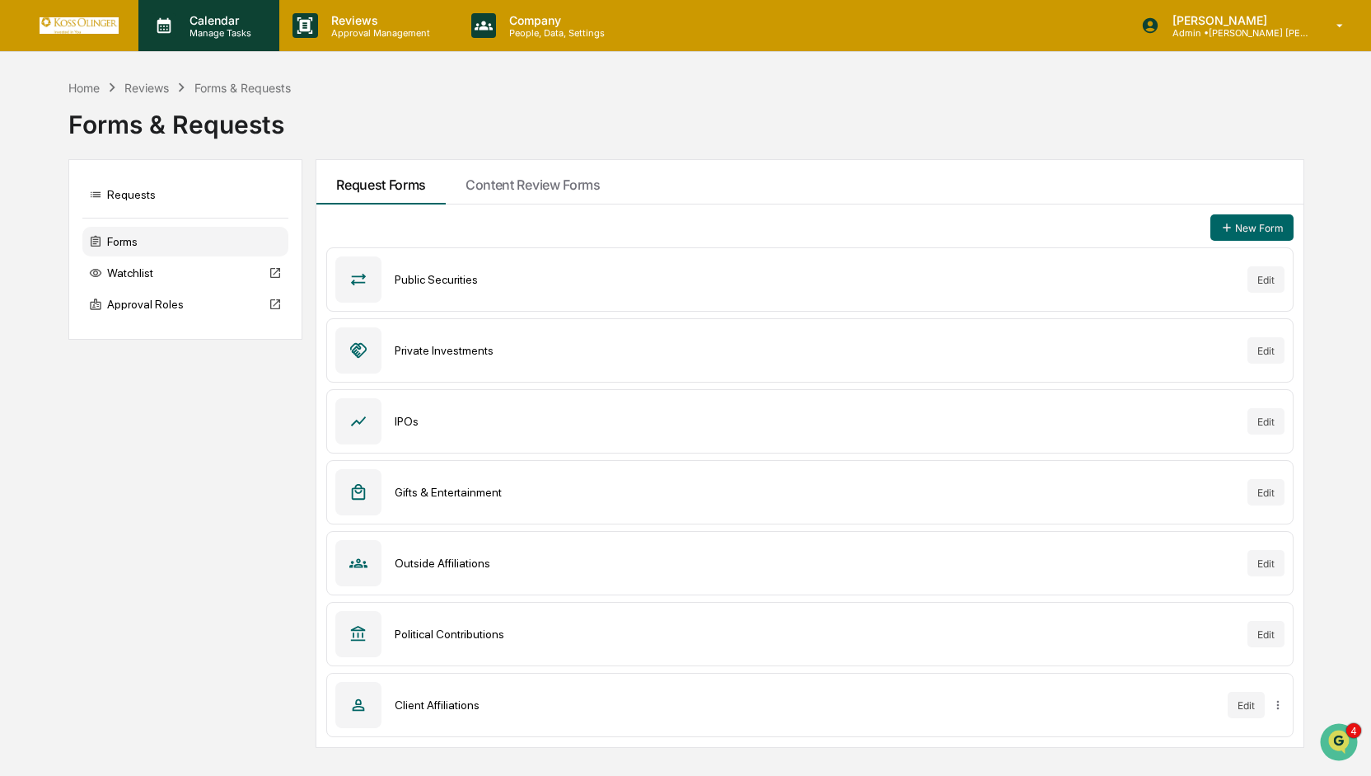
click at [218, 28] on p "Manage Tasks" at bounding box center [217, 33] width 83 height 12
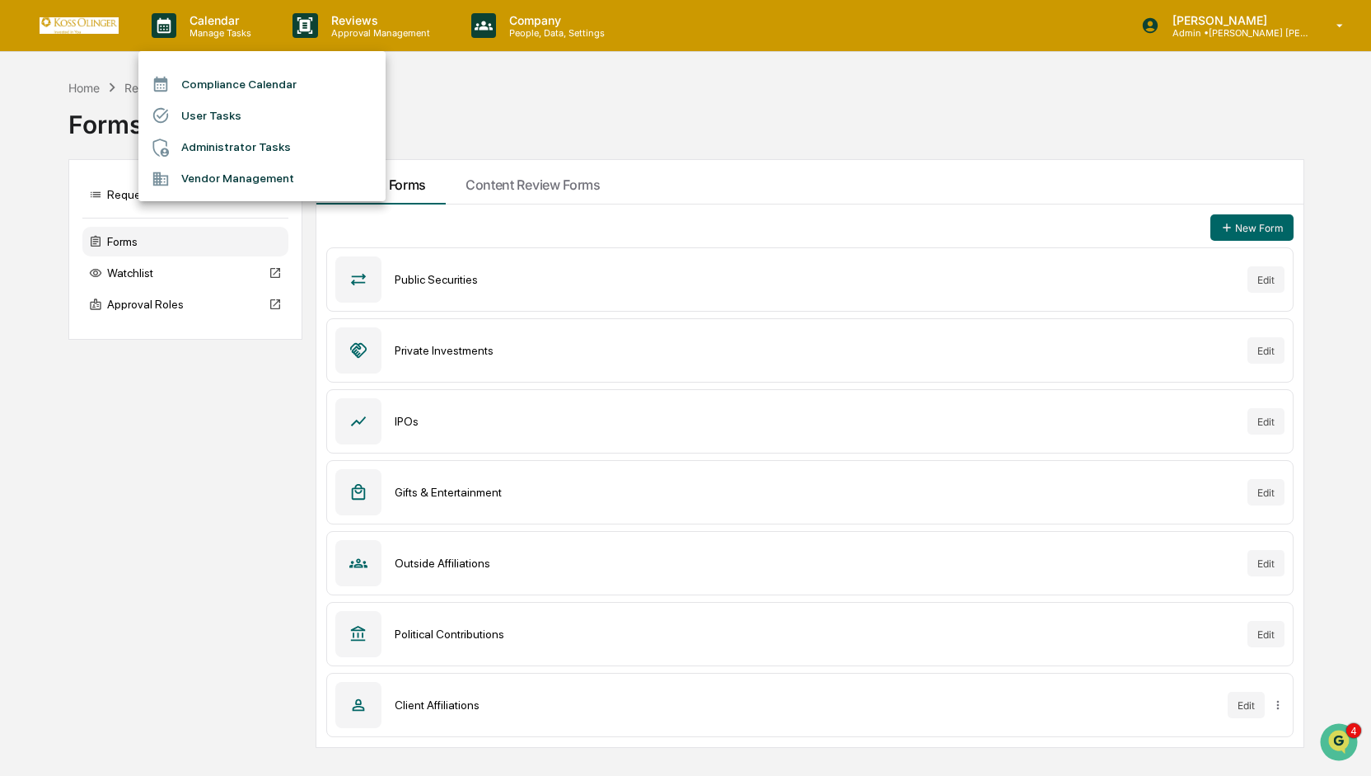
click at [206, 112] on li "User Tasks" at bounding box center [261, 115] width 247 height 31
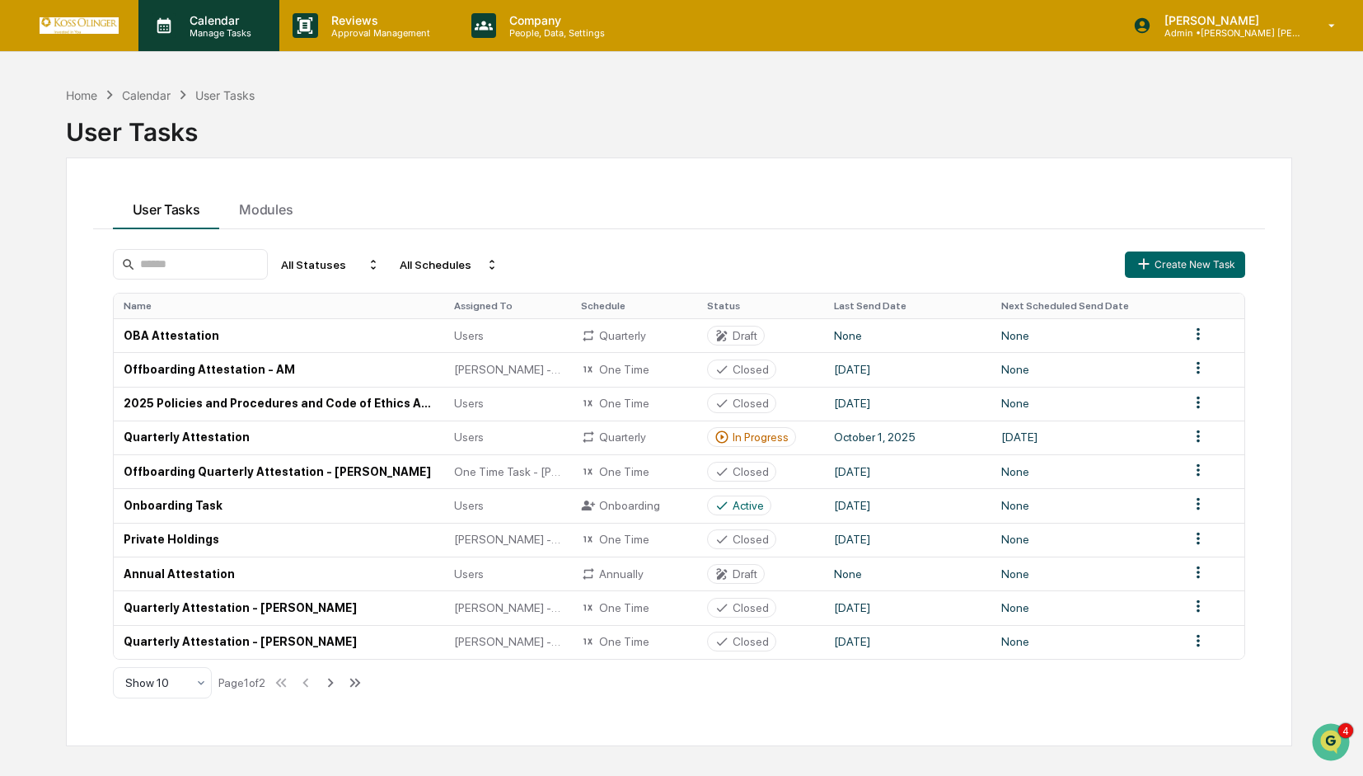
click at [196, 35] on p "Manage Tasks" at bounding box center [217, 33] width 83 height 12
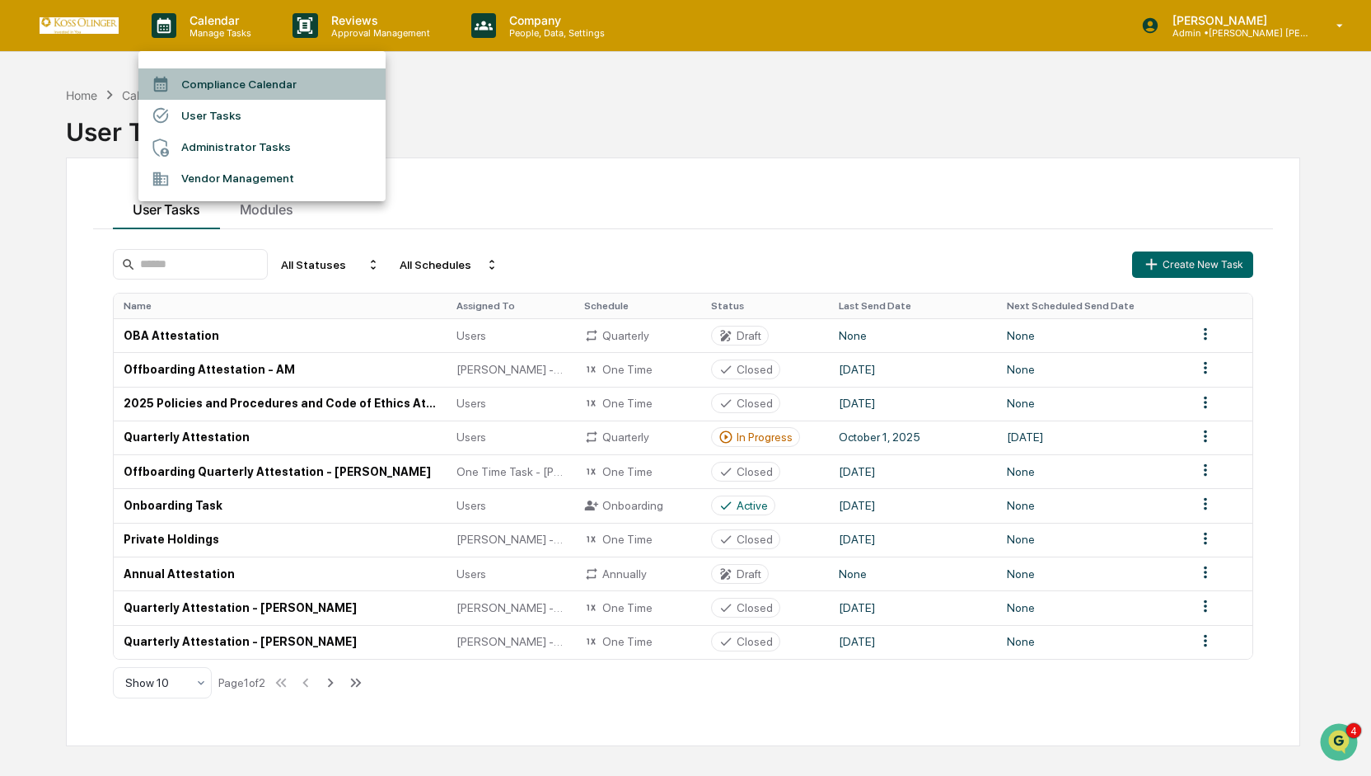
click at [205, 88] on li "Compliance Calendar" at bounding box center [261, 83] width 247 height 31
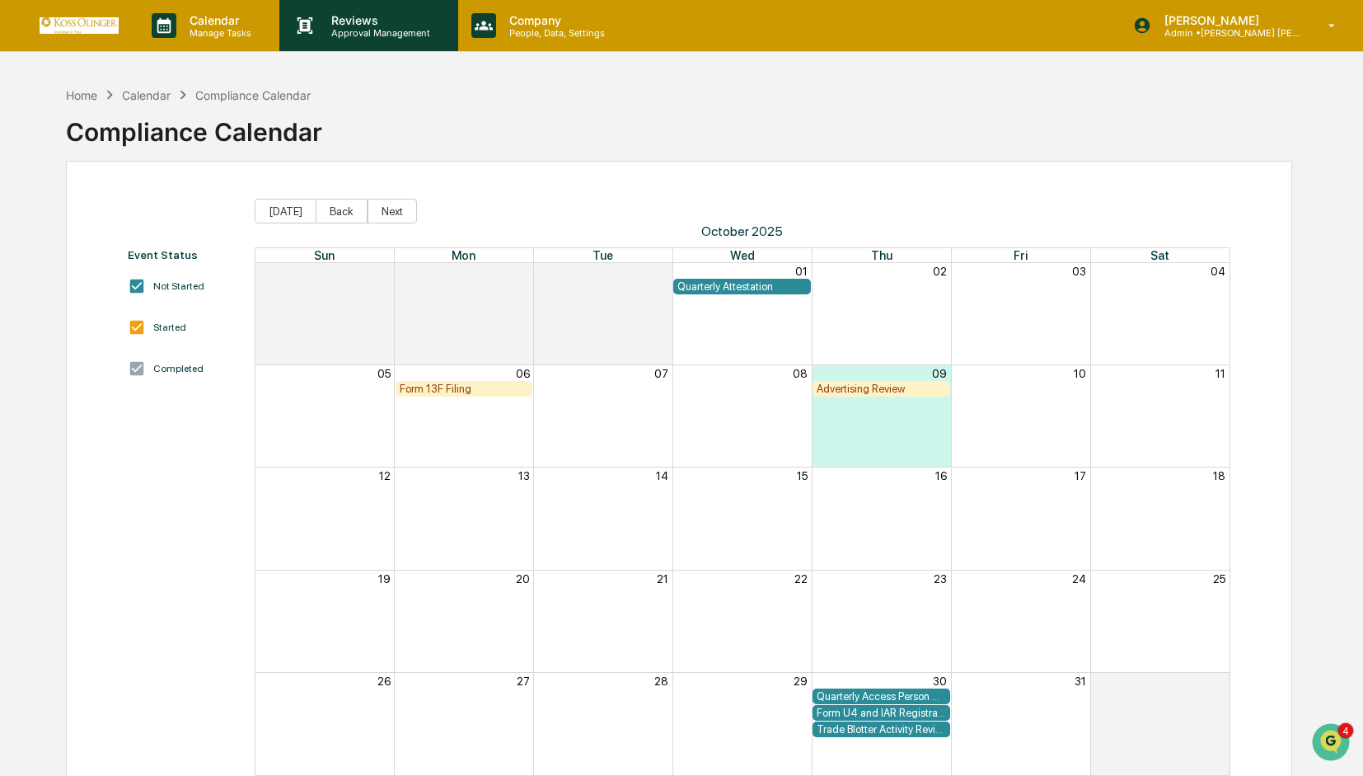
click at [373, 24] on p "Reviews" at bounding box center [378, 20] width 120 height 14
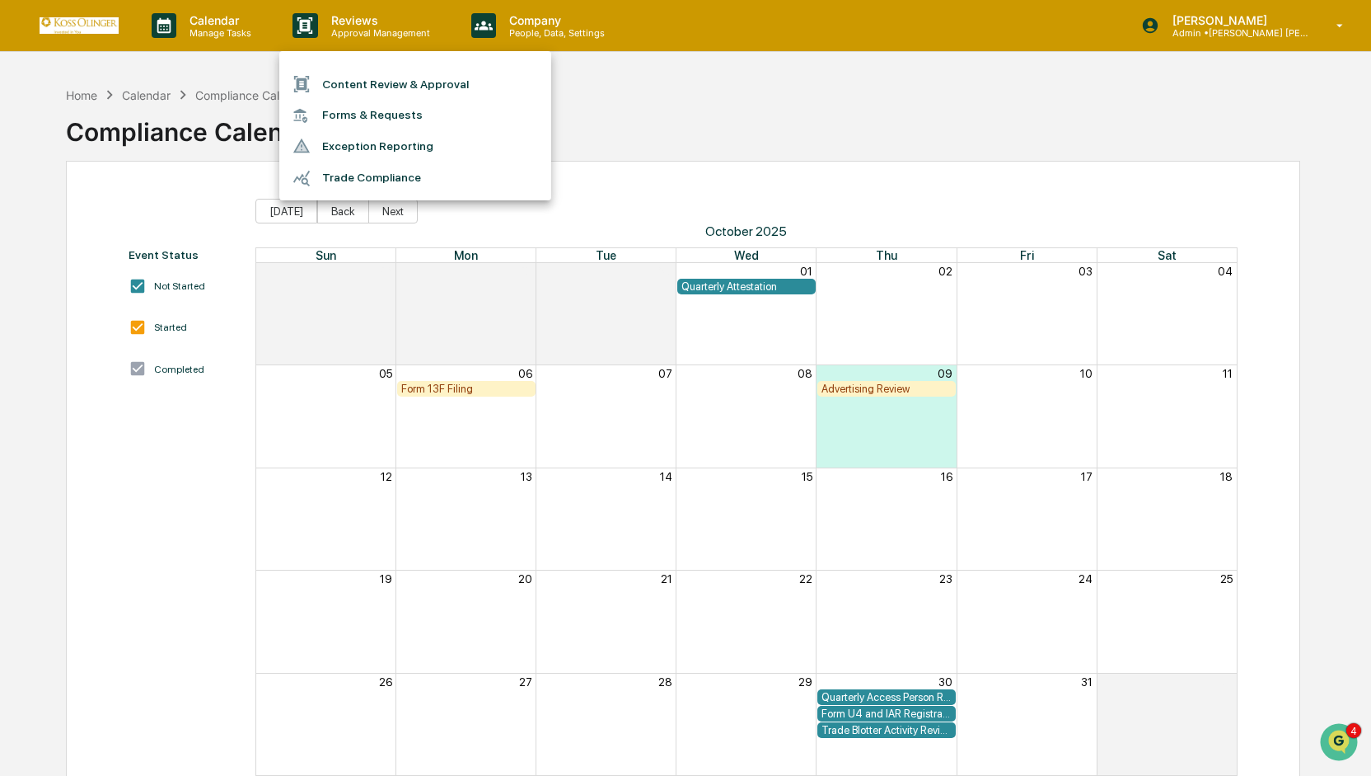
click at [359, 26] on div at bounding box center [685, 388] width 1371 height 776
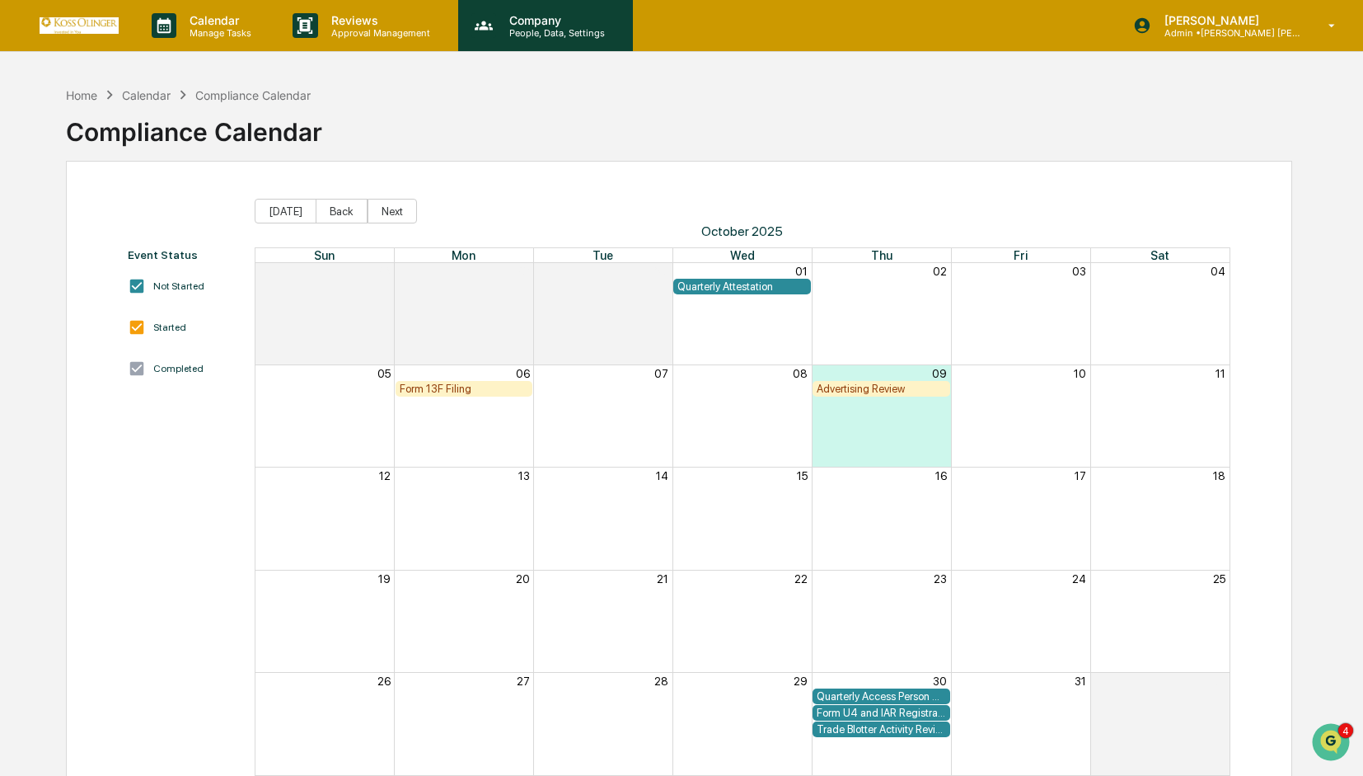
click at [560, 24] on p "Company" at bounding box center [554, 20] width 117 height 14
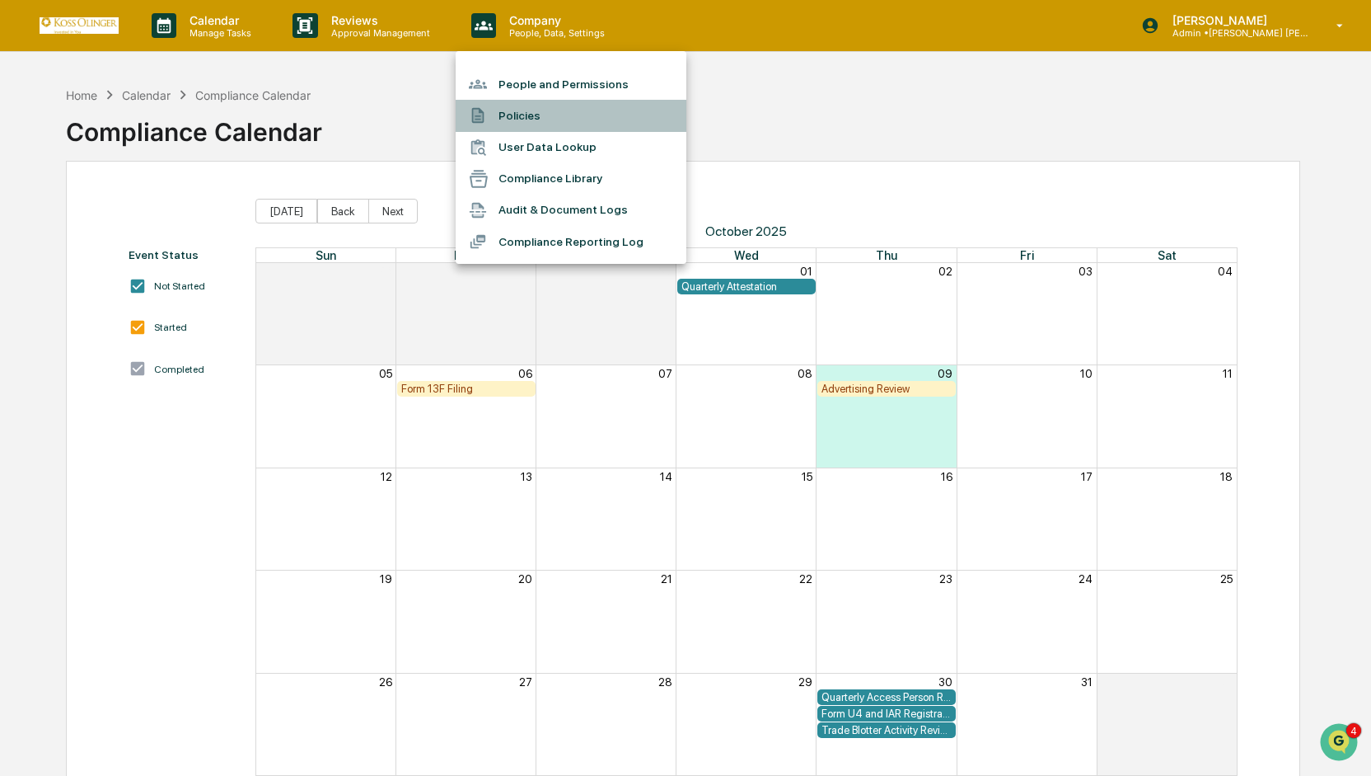
click at [521, 113] on li "Policies" at bounding box center [571, 115] width 231 height 31
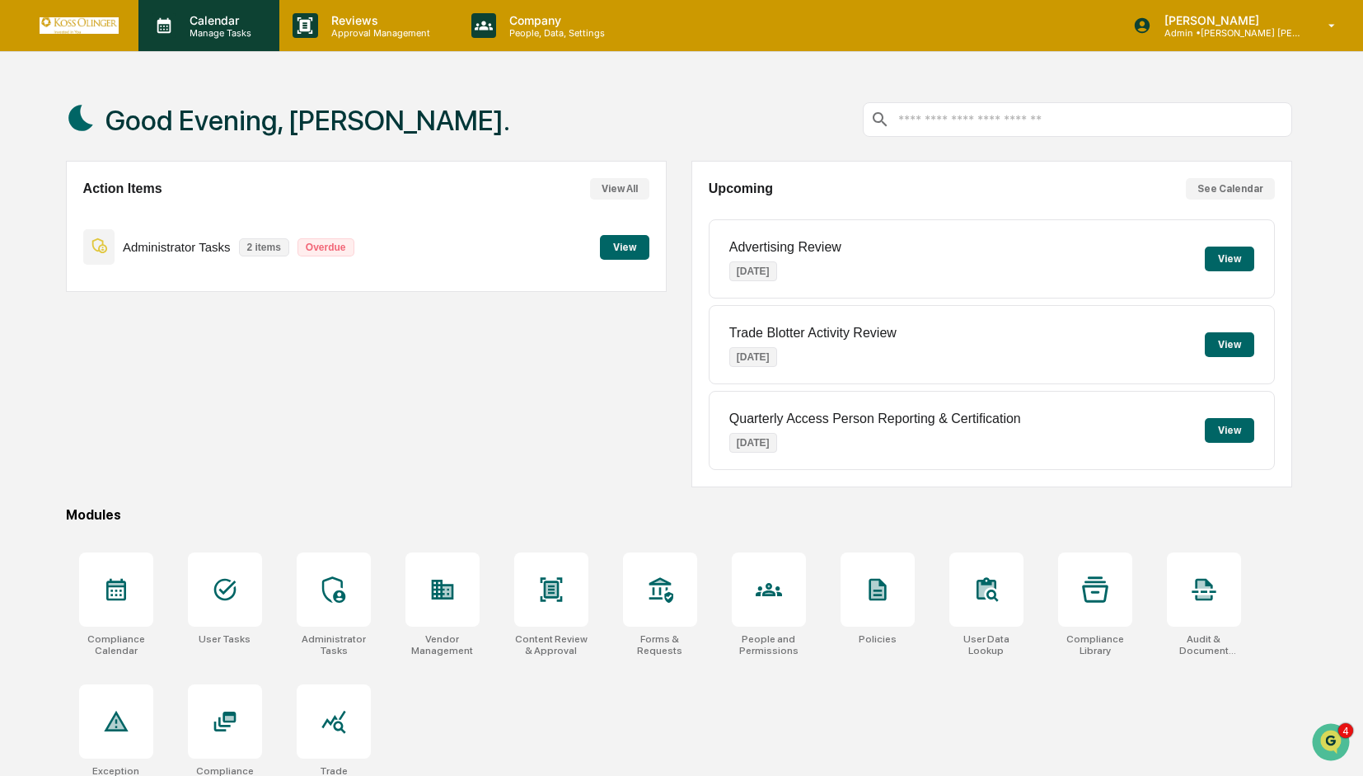
click at [237, 21] on p "Calendar" at bounding box center [217, 20] width 83 height 14
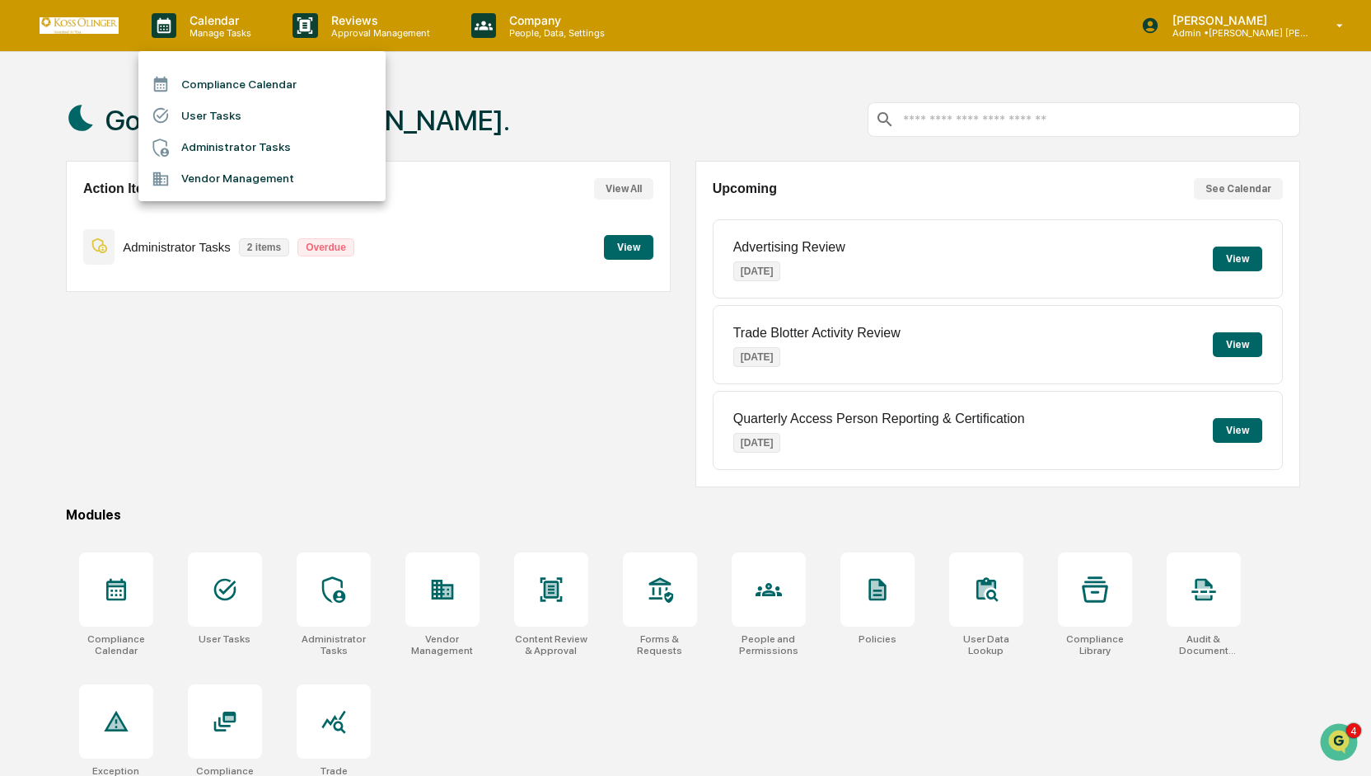
click at [356, 24] on div at bounding box center [685, 388] width 1371 height 776
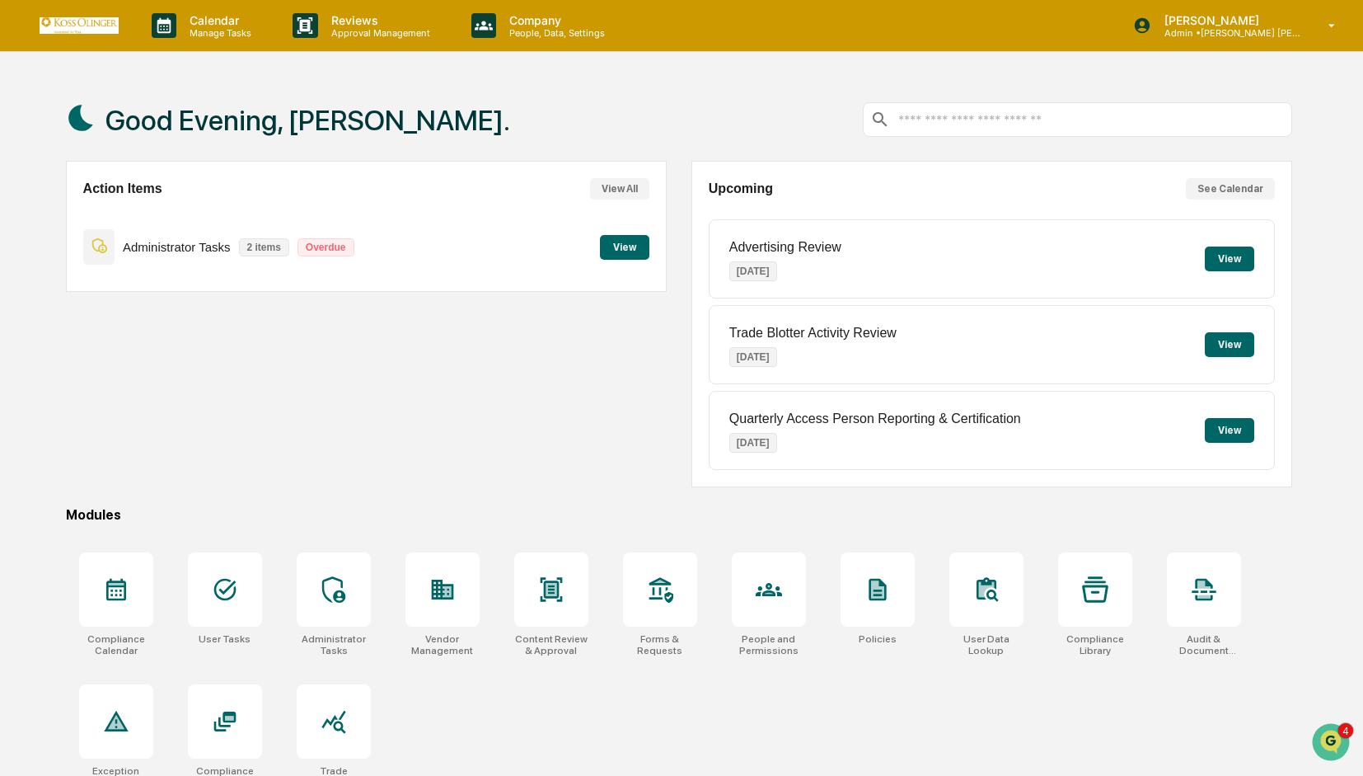
click at [356, 24] on p "Reviews" at bounding box center [378, 20] width 120 height 14
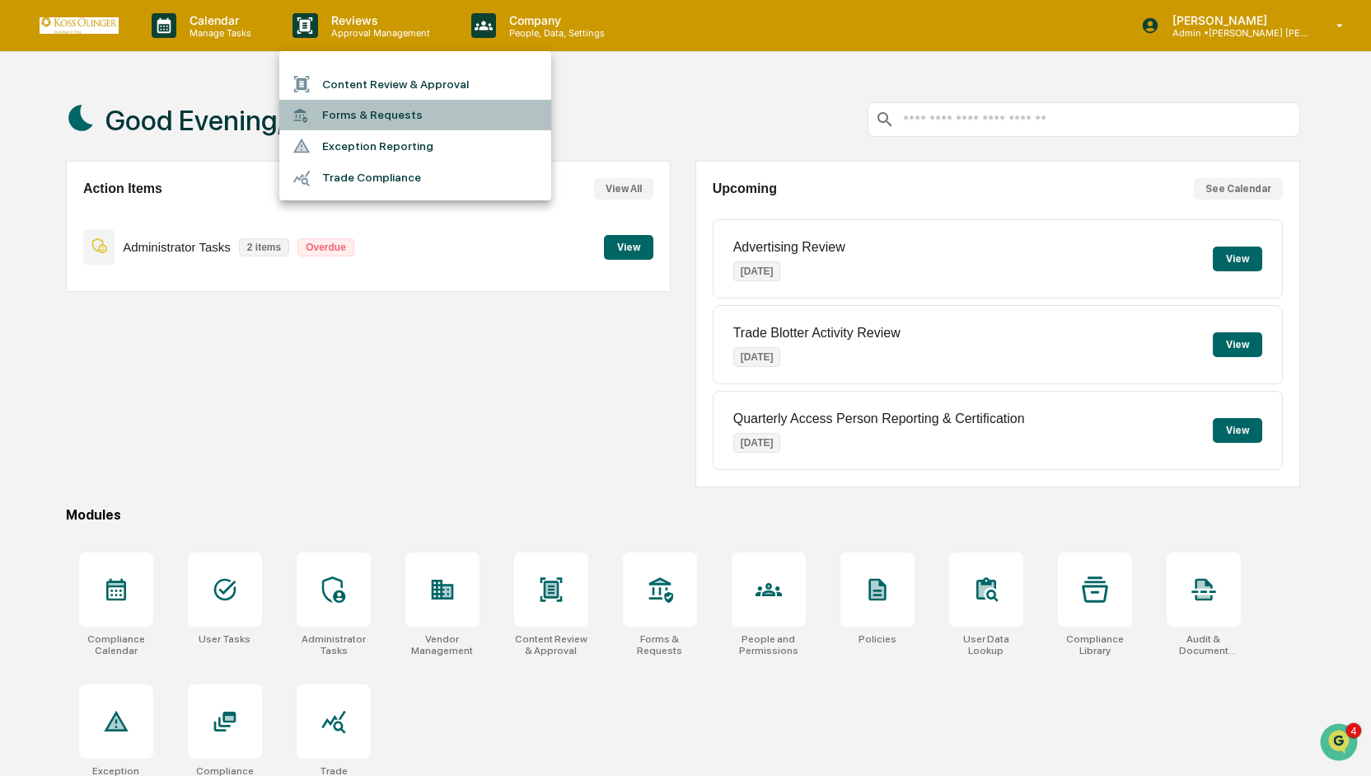
click at [354, 115] on li "Forms & Requests" at bounding box center [415, 115] width 272 height 30
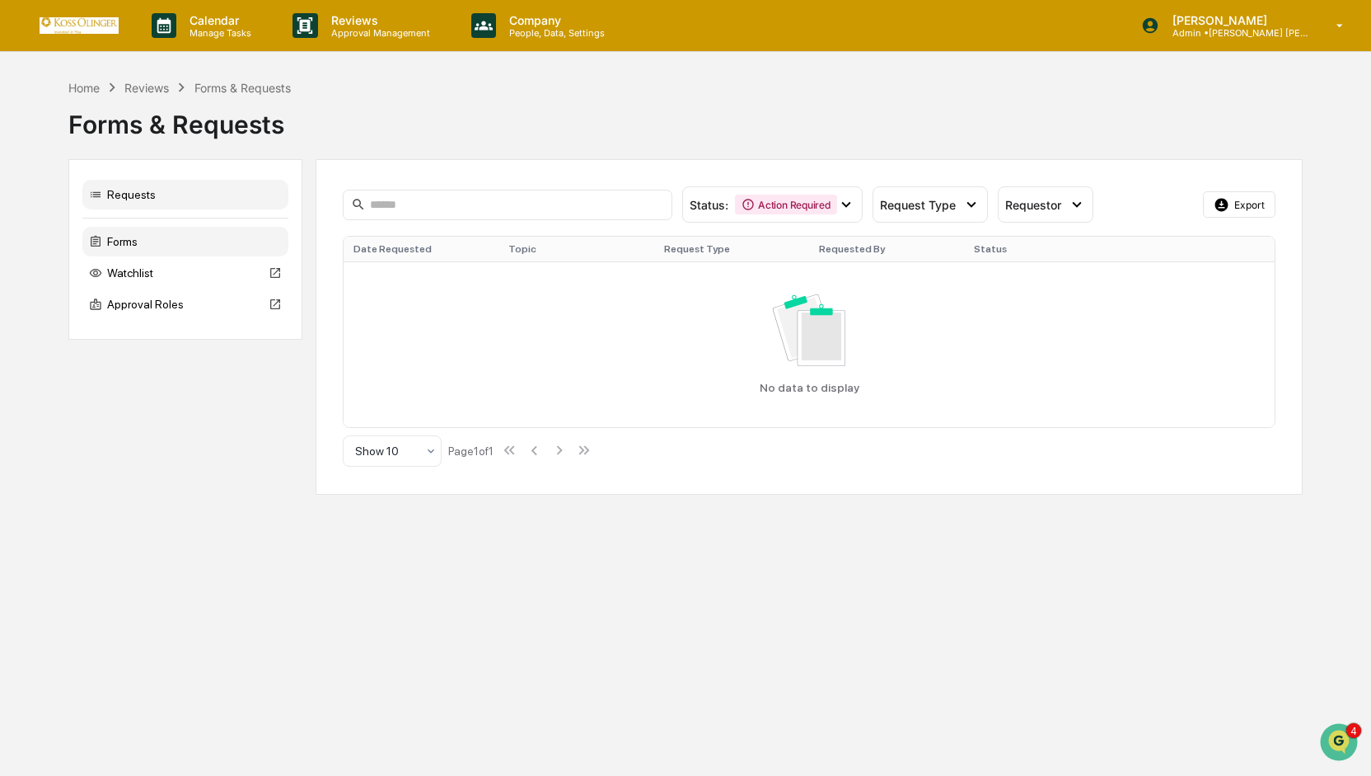
click at [141, 238] on div "Forms" at bounding box center [185, 242] width 206 height 30
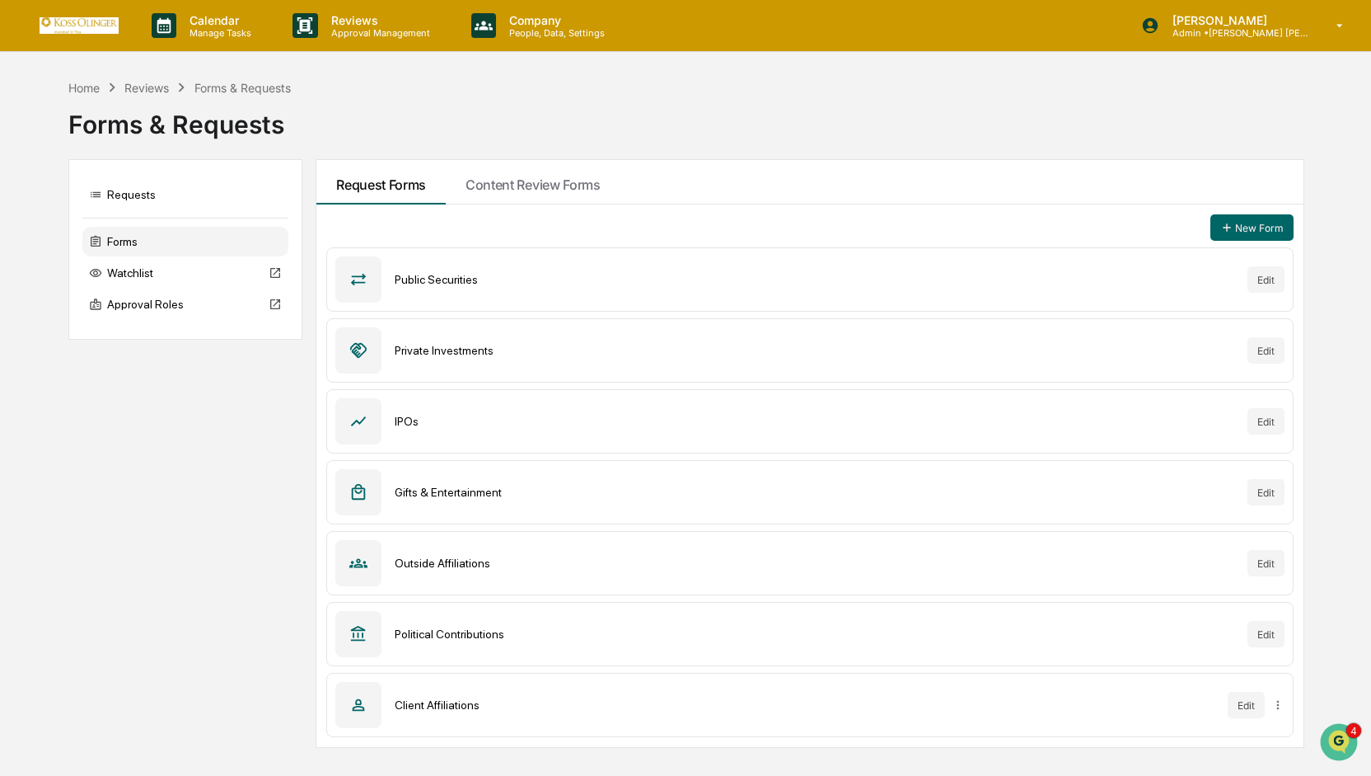
click at [988, 110] on div "Forms & Requests" at bounding box center [685, 117] width 1235 height 43
click at [965, 118] on div "Forms & Requests" at bounding box center [685, 117] width 1235 height 43
click at [551, 28] on p "People, Data, Settings" at bounding box center [554, 33] width 117 height 12
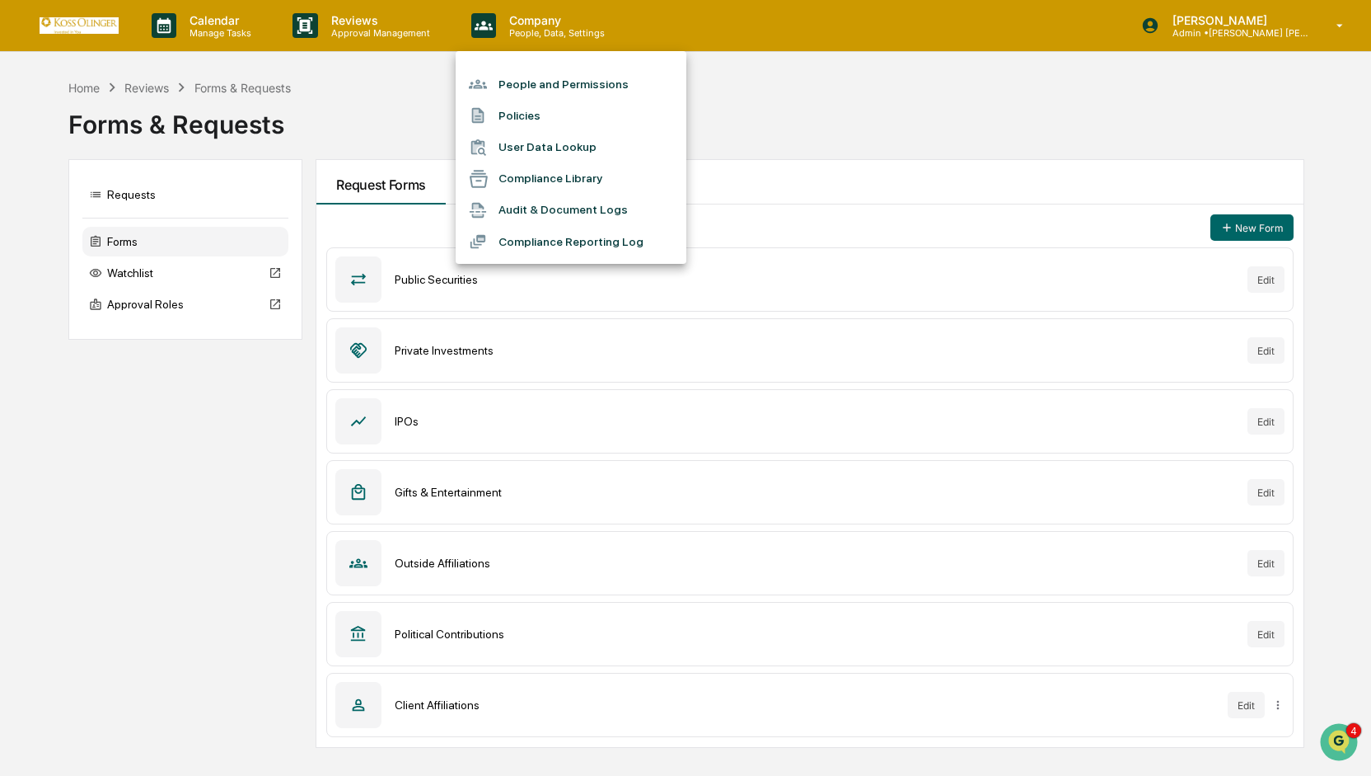
click at [371, 20] on div at bounding box center [685, 388] width 1371 height 776
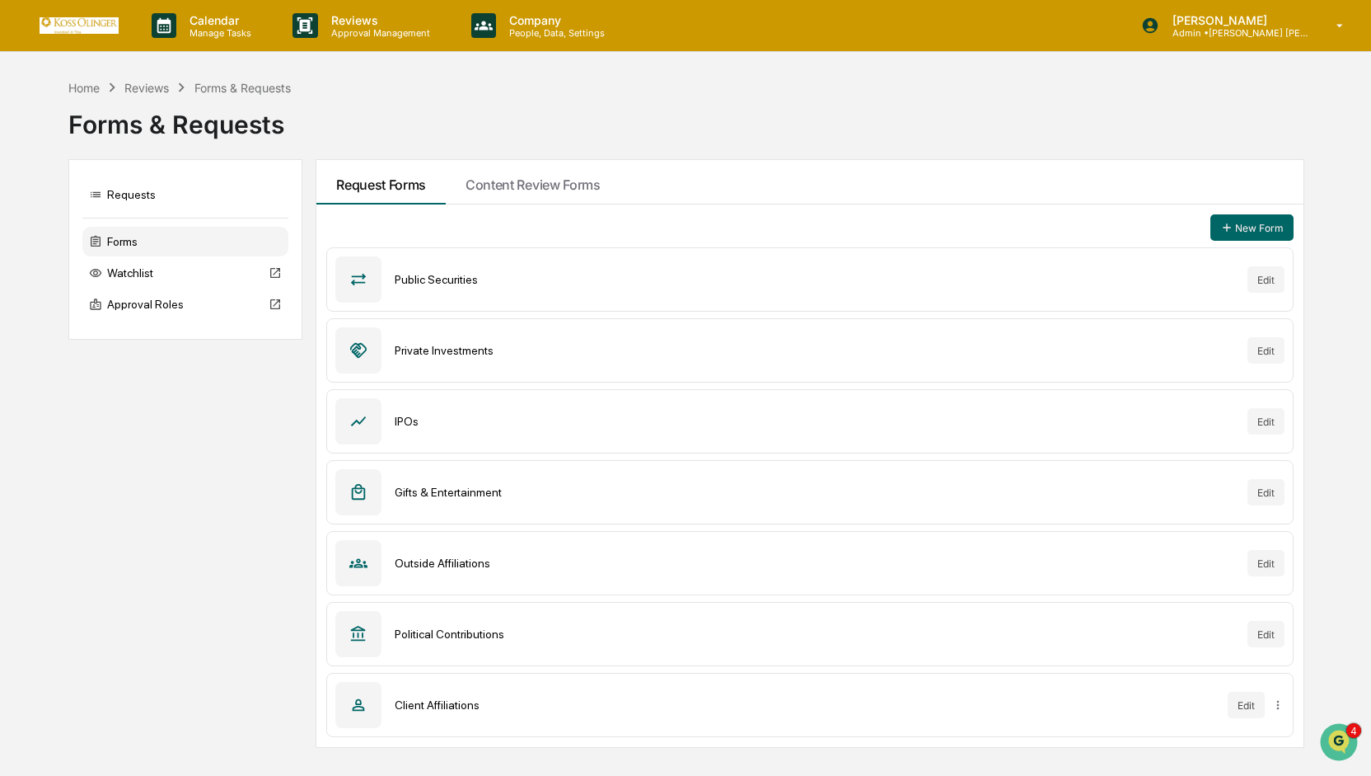
click at [371, 20] on p "Reviews" at bounding box center [378, 20] width 120 height 14
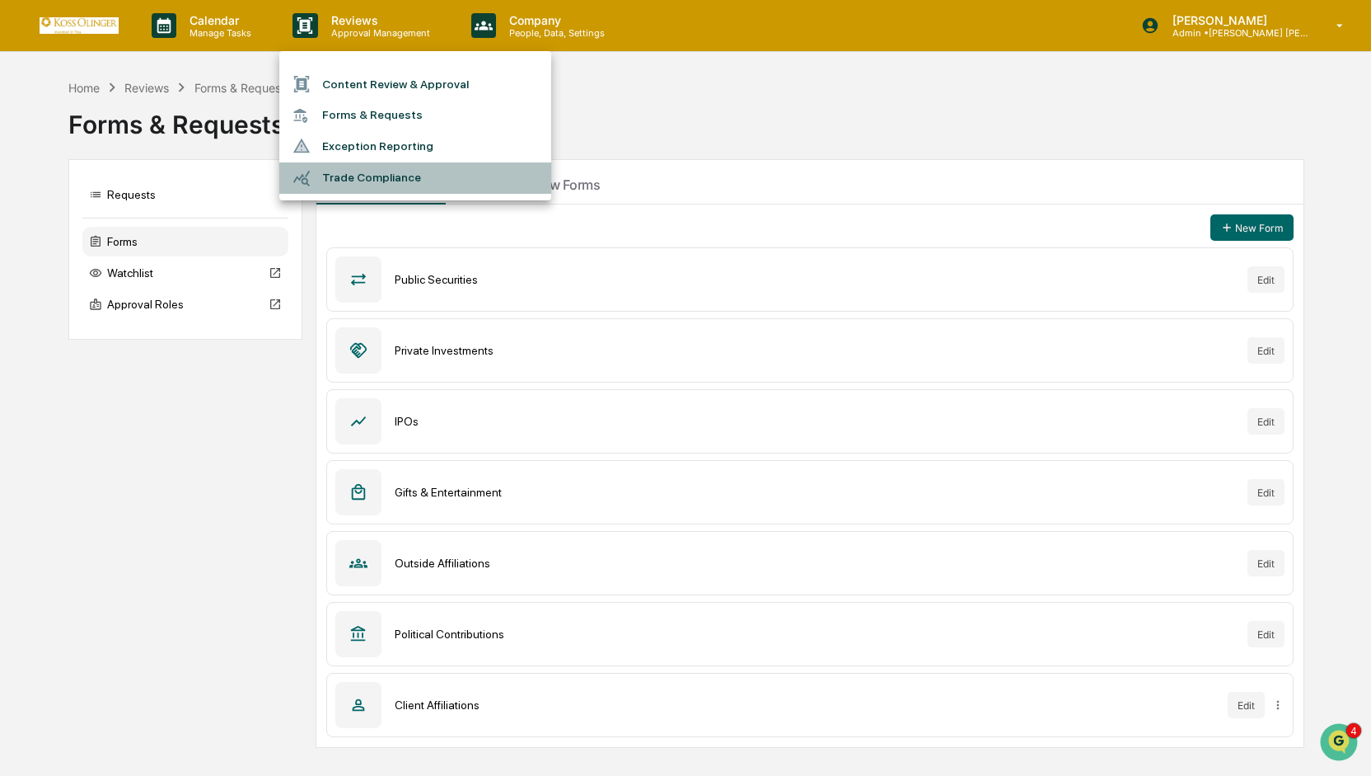
click at [376, 177] on li "Trade Compliance" at bounding box center [415, 177] width 272 height 31
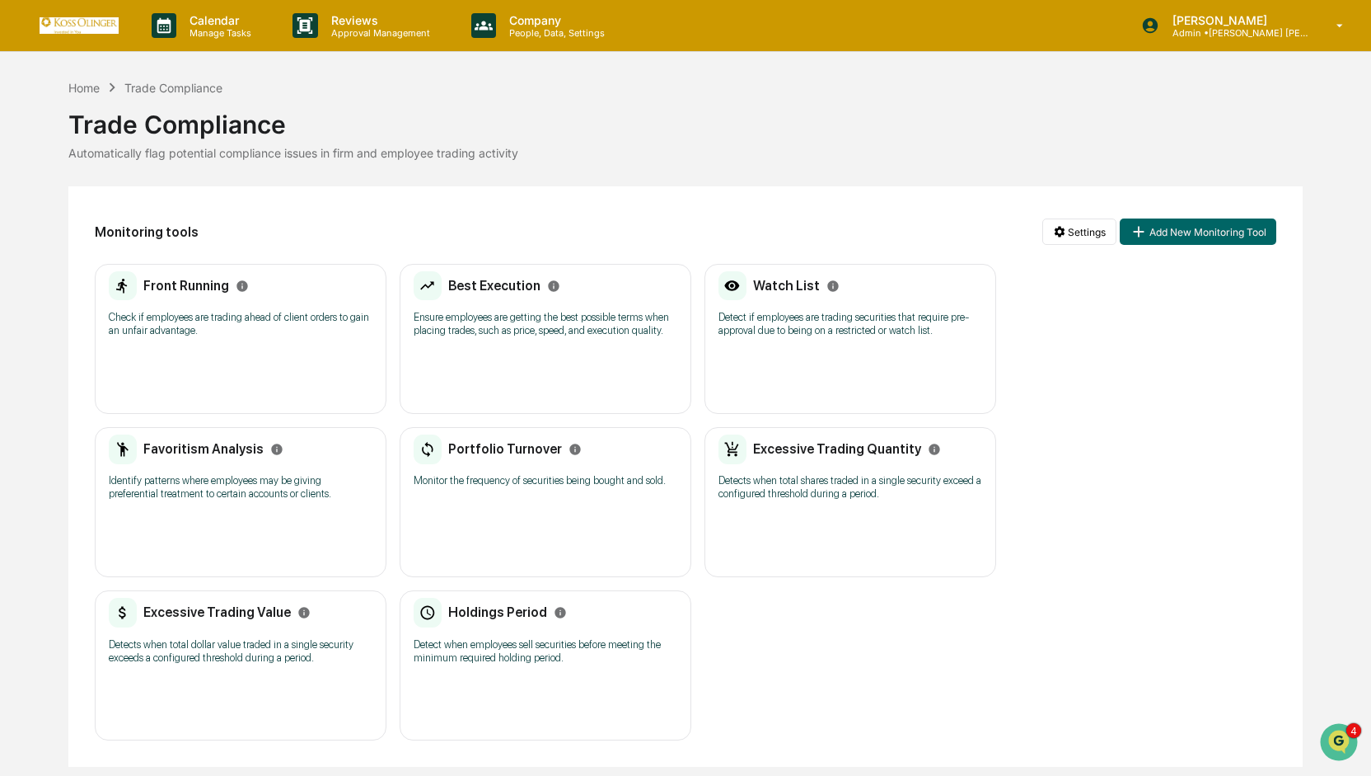
click at [208, 293] on h2 "Front Running" at bounding box center [186, 286] width 86 height 16
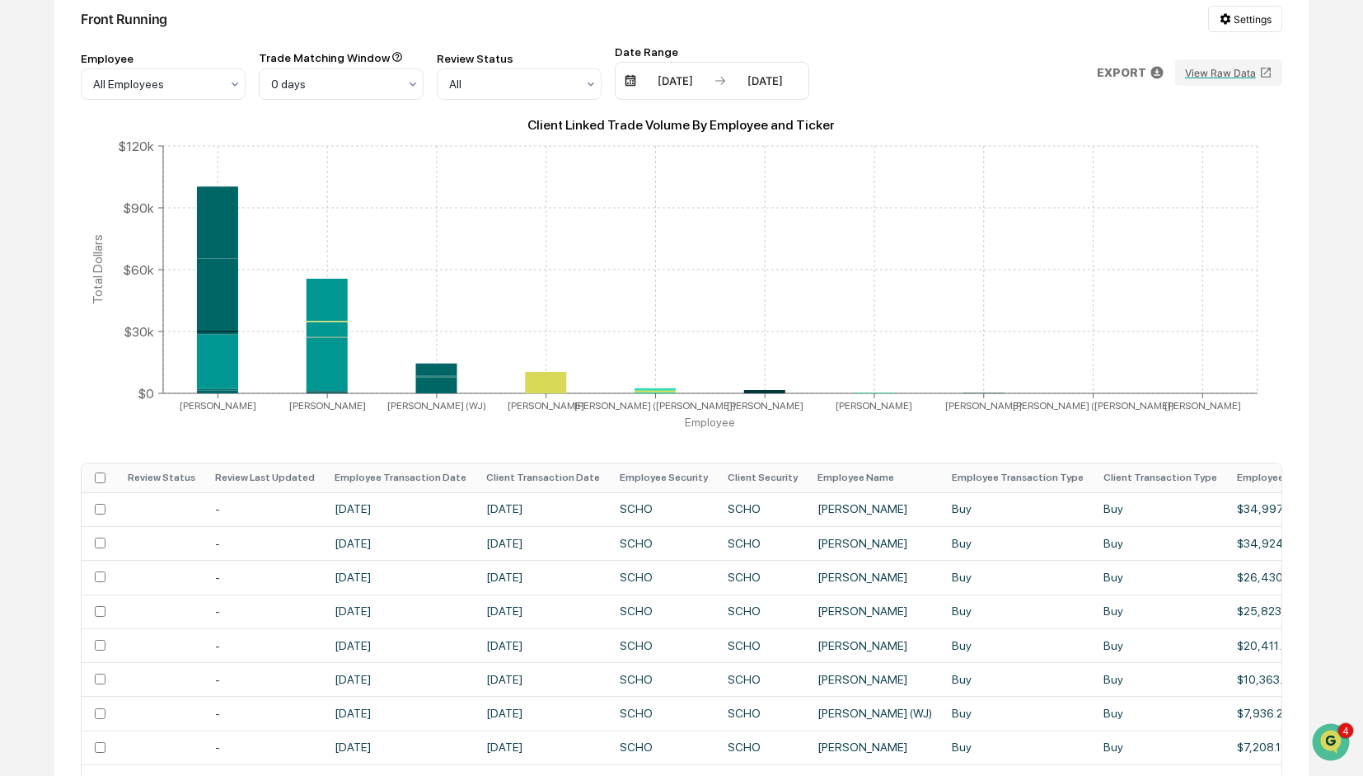
scroll to position [202, 0]
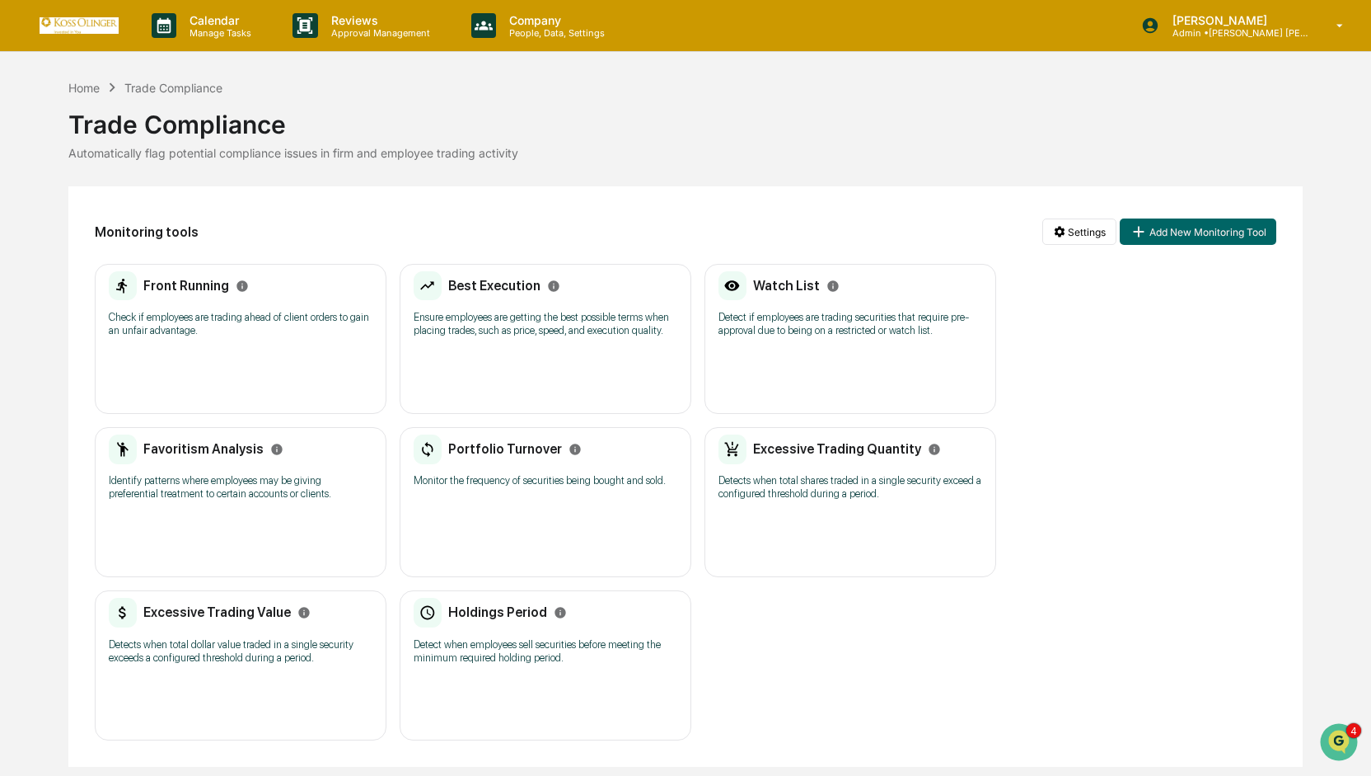
click at [501, 316] on p "Ensure employees are getting the best possible terms when placing trades, such …" at bounding box center [546, 324] width 264 height 26
click at [795, 284] on h2 "Watch List" at bounding box center [786, 286] width 67 height 16
click at [510, 452] on h2 "Portfolio Turnover" at bounding box center [505, 449] width 114 height 16
click at [814, 448] on h2 "Excessive Trading Quantity" at bounding box center [837, 449] width 168 height 16
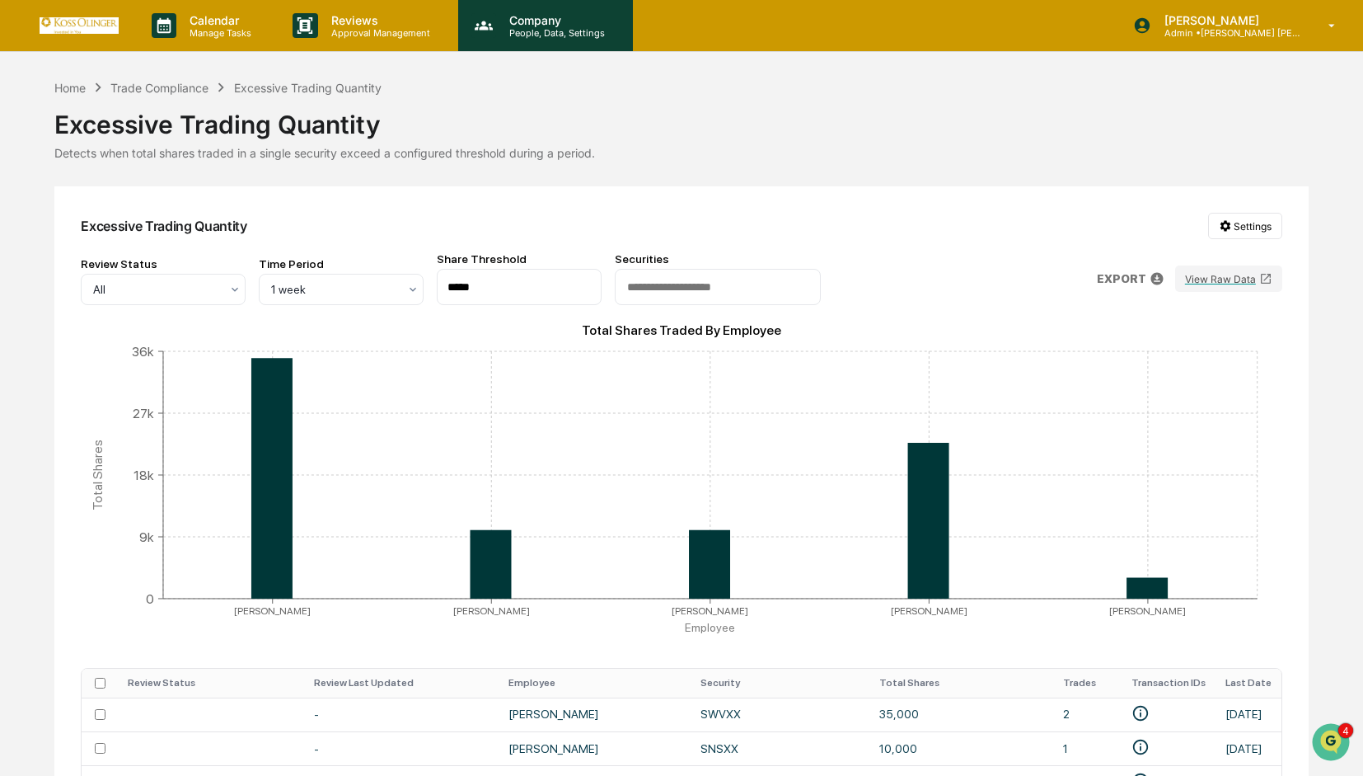
click at [555, 29] on p "People, Data, Settings" at bounding box center [554, 33] width 117 height 12
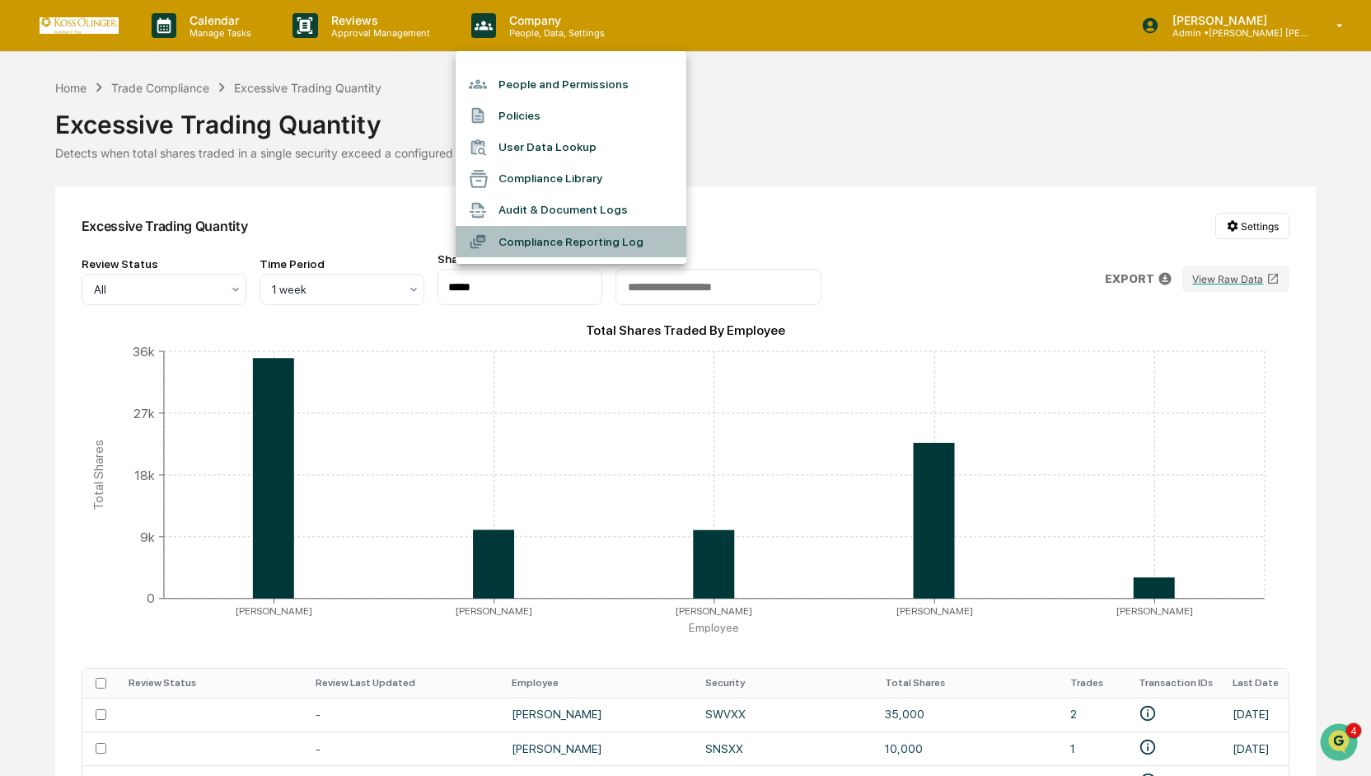
click at [544, 241] on li "Compliance Reporting Log" at bounding box center [571, 241] width 231 height 31
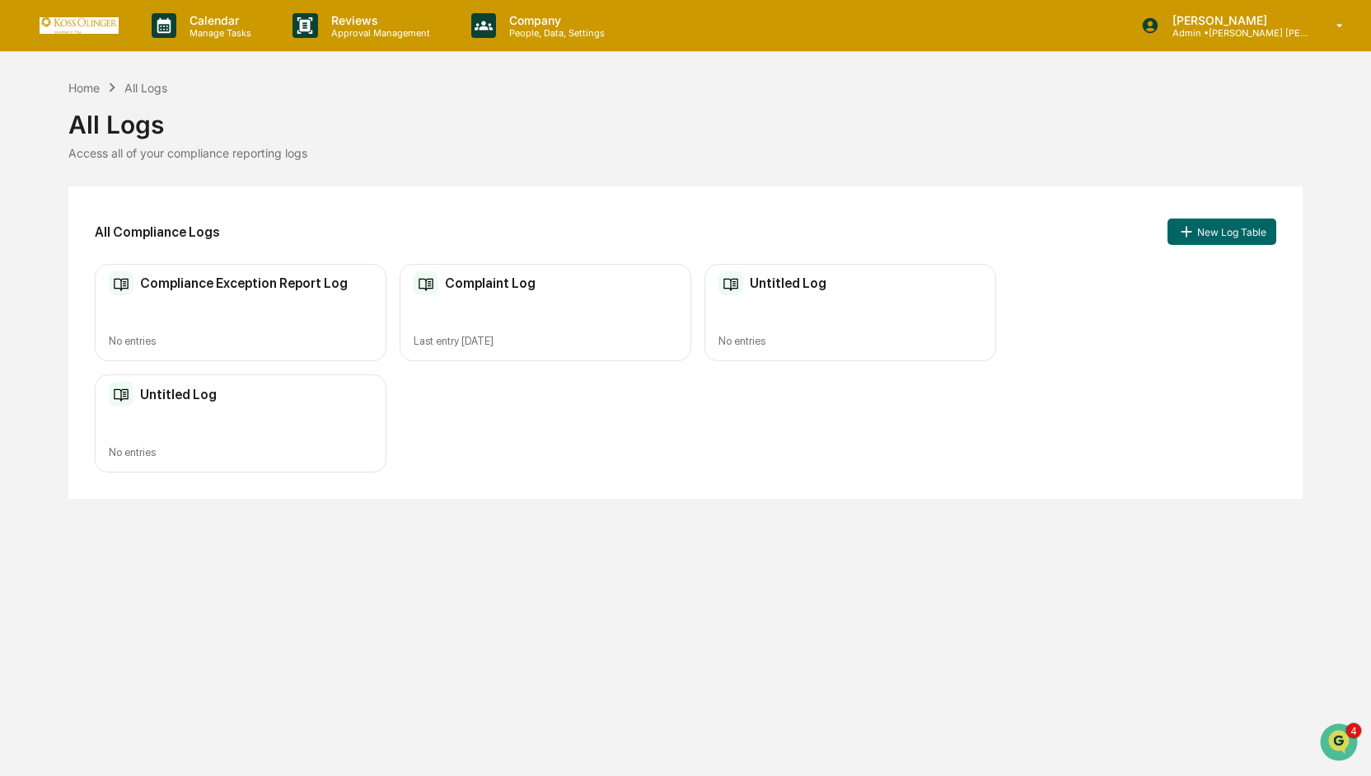
click at [483, 298] on div "Complaint Log Last entry Jul 31, 2025" at bounding box center [546, 313] width 292 height 98
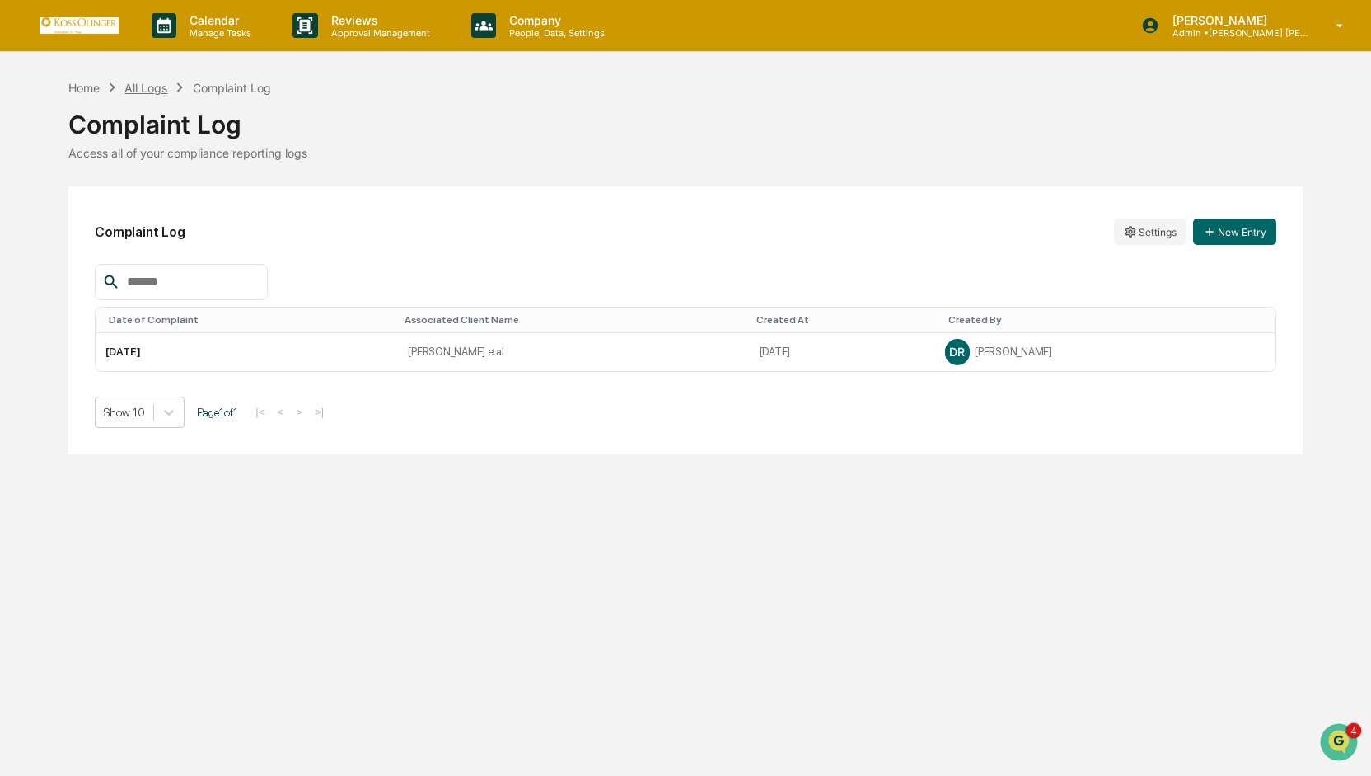
click at [149, 87] on div "All Logs" at bounding box center [145, 88] width 43 height 14
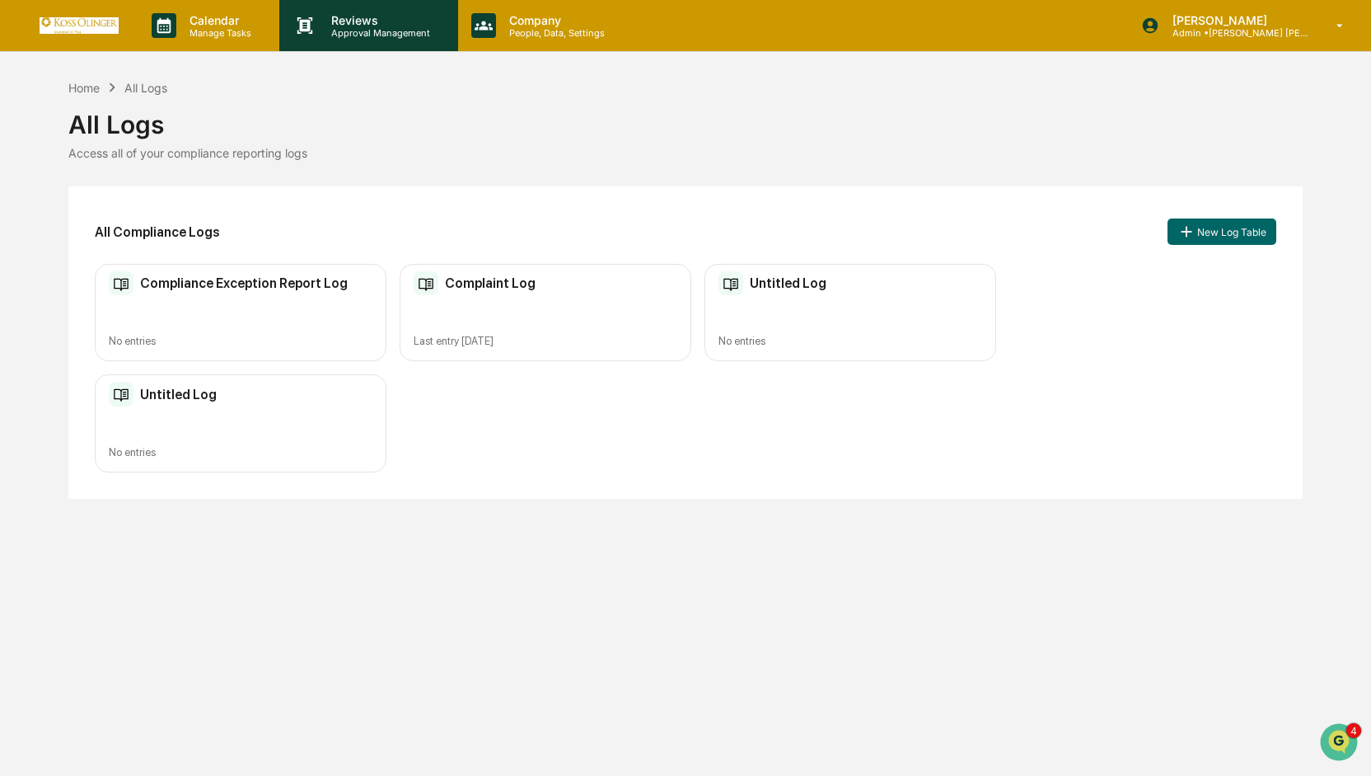
click at [368, 21] on p "Reviews" at bounding box center [378, 20] width 120 height 14
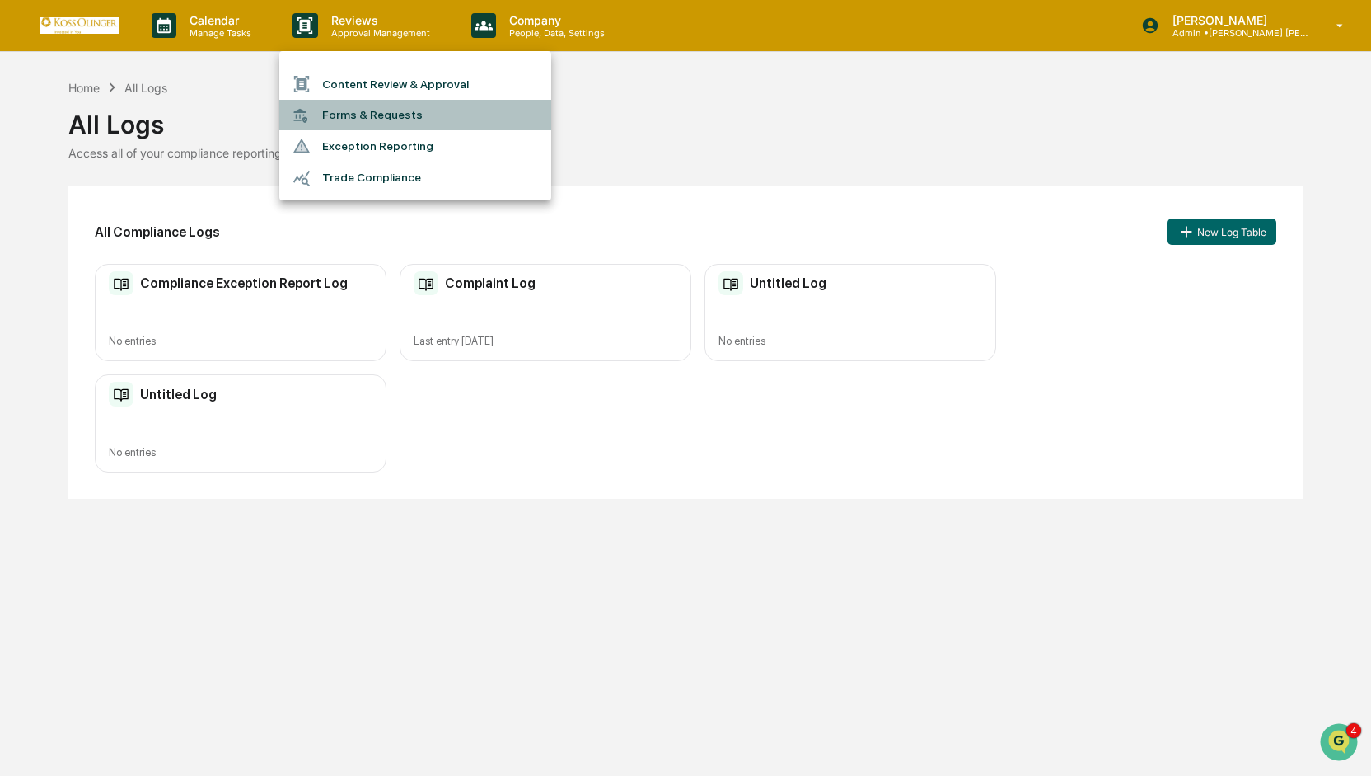
click at [369, 120] on li "Forms & Requests" at bounding box center [415, 115] width 272 height 30
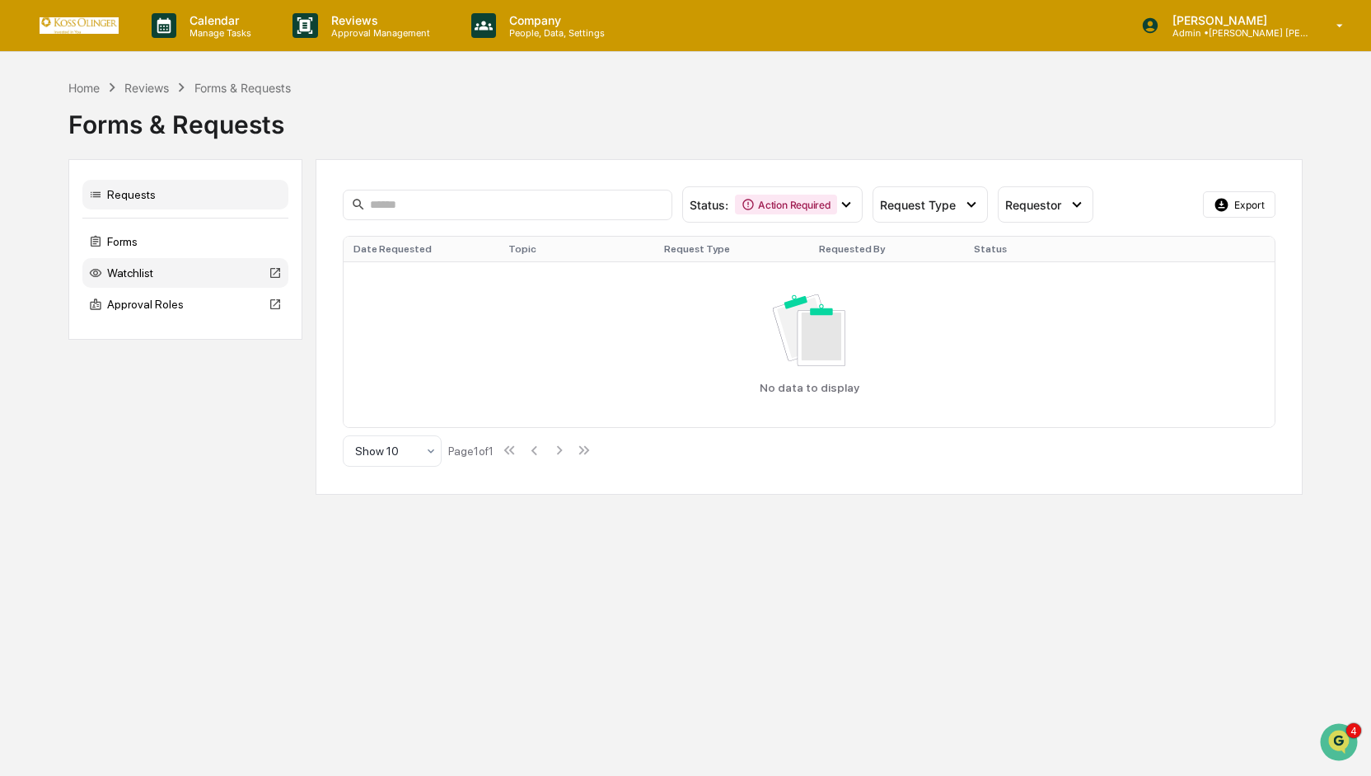
click at [248, 275] on div "Watchlist" at bounding box center [185, 273] width 206 height 30
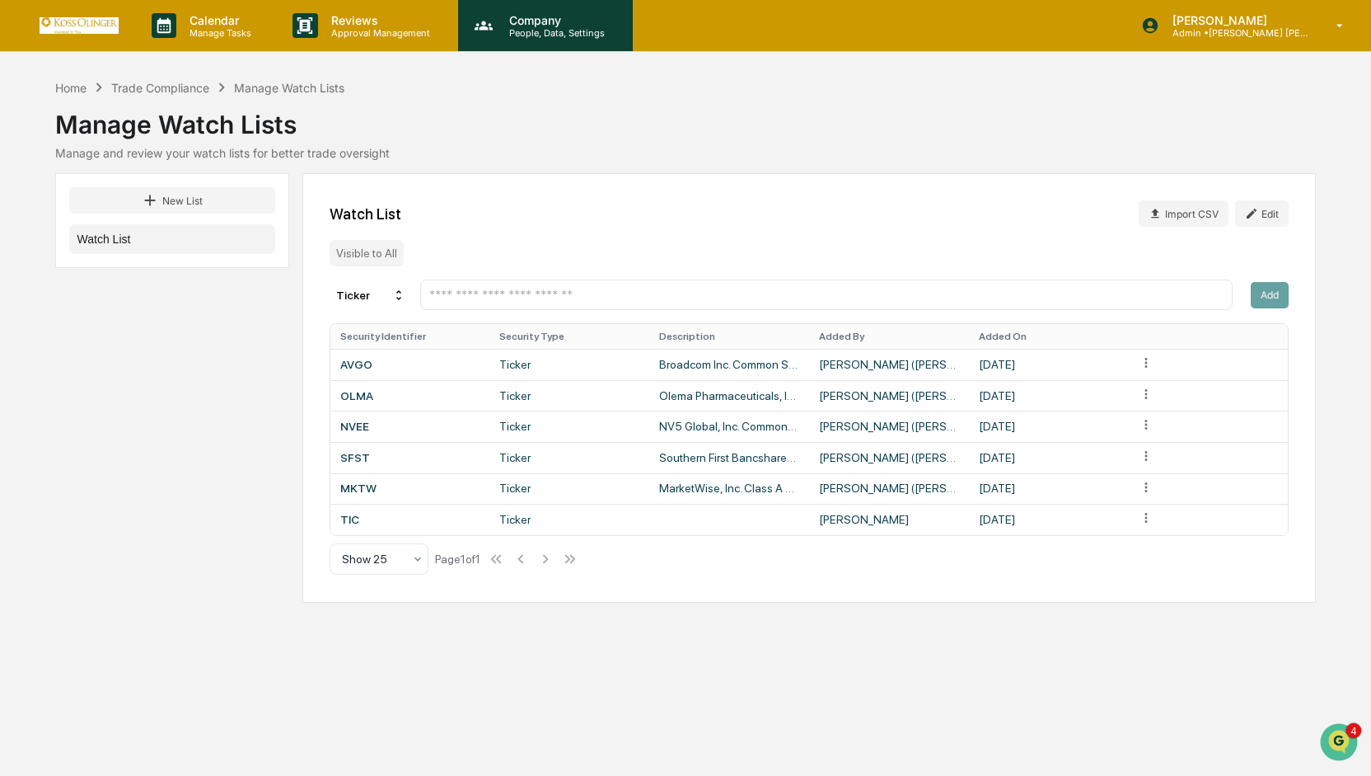
click at [546, 35] on p "People, Data, Settings" at bounding box center [554, 33] width 117 height 12
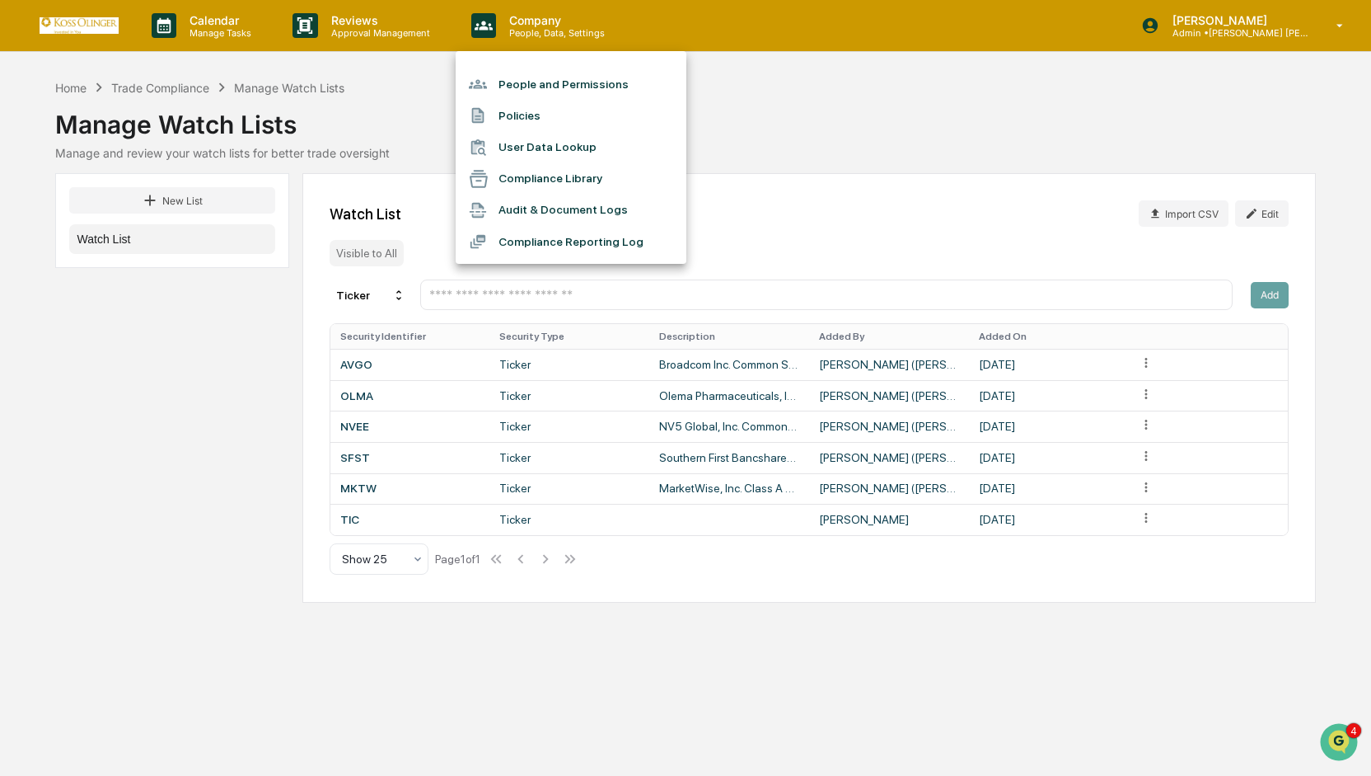
click at [538, 84] on li "People and Permissions" at bounding box center [571, 83] width 231 height 31
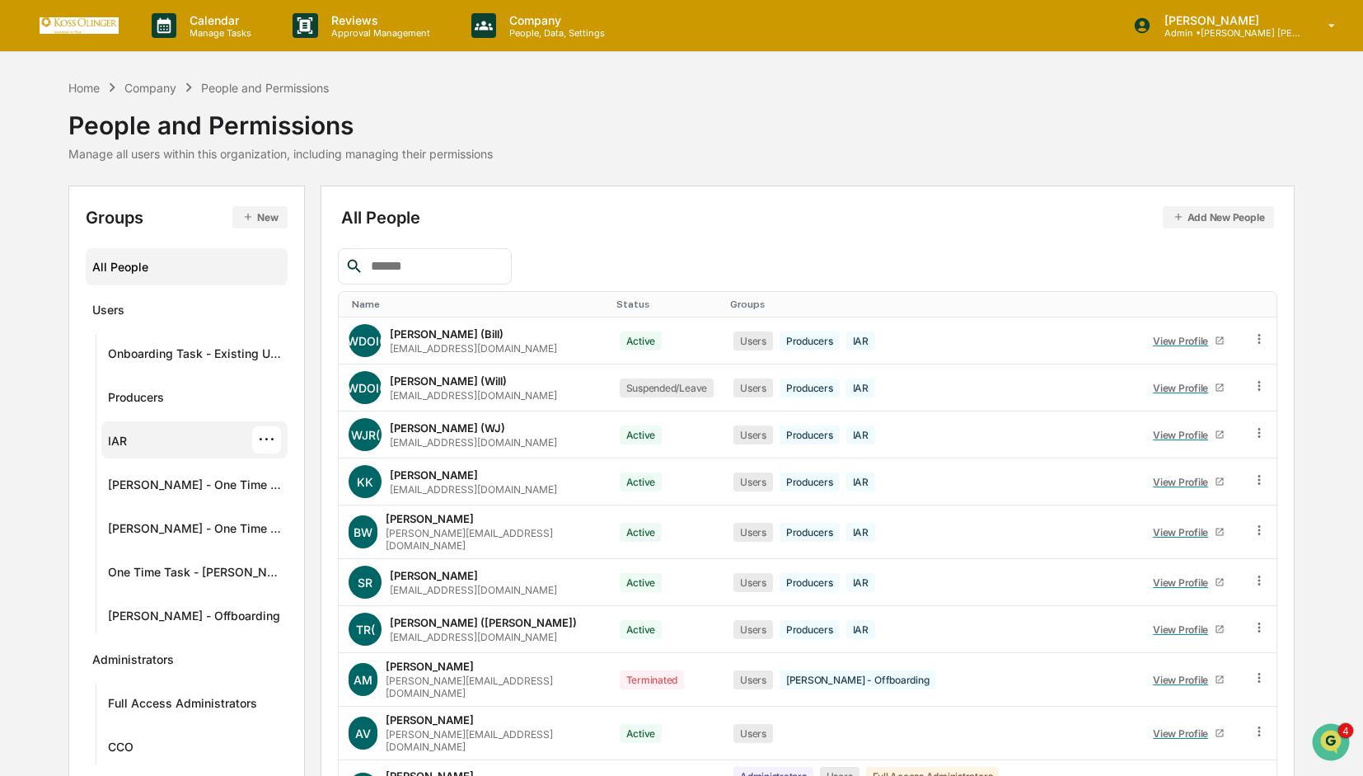
click at [124, 443] on div "IAR" at bounding box center [117, 444] width 19 height 20
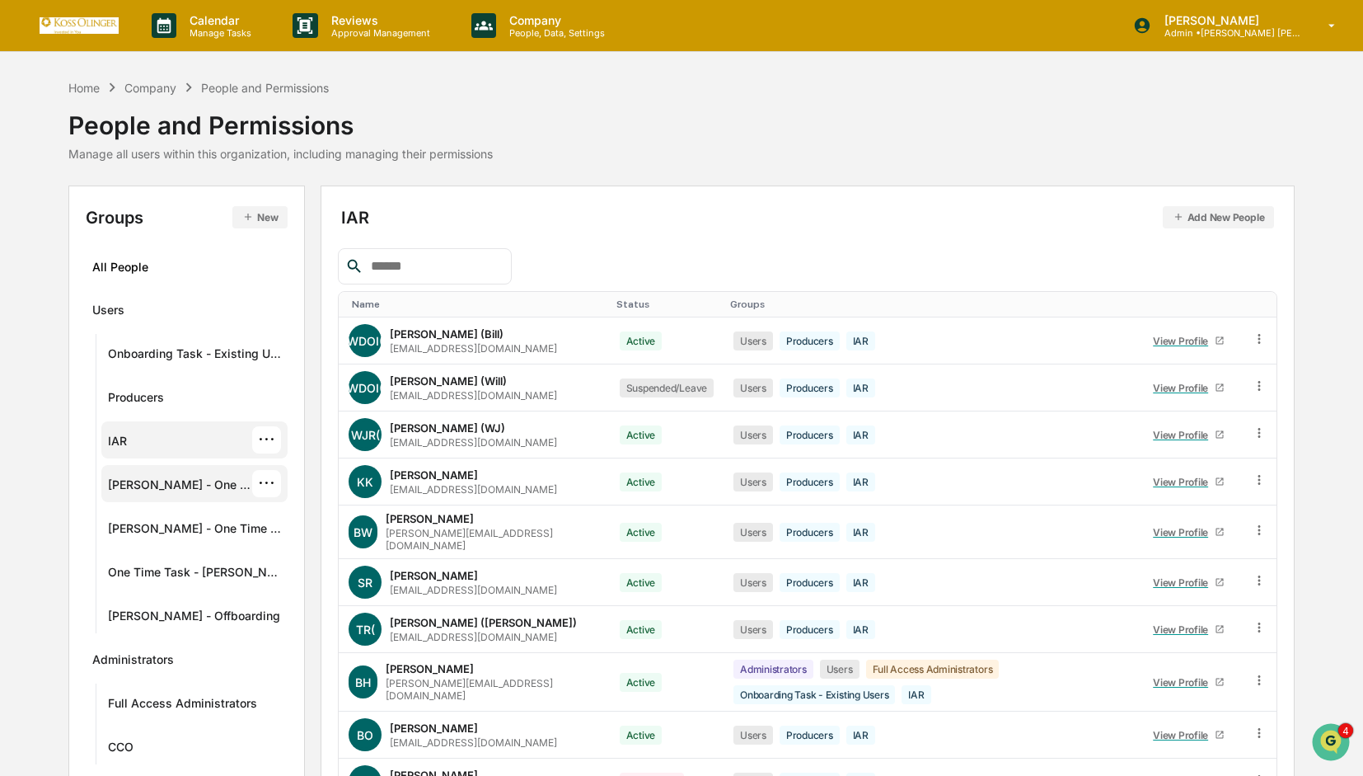
click at [132, 479] on div "[PERSON_NAME] - One Time Task" at bounding box center [180, 487] width 145 height 20
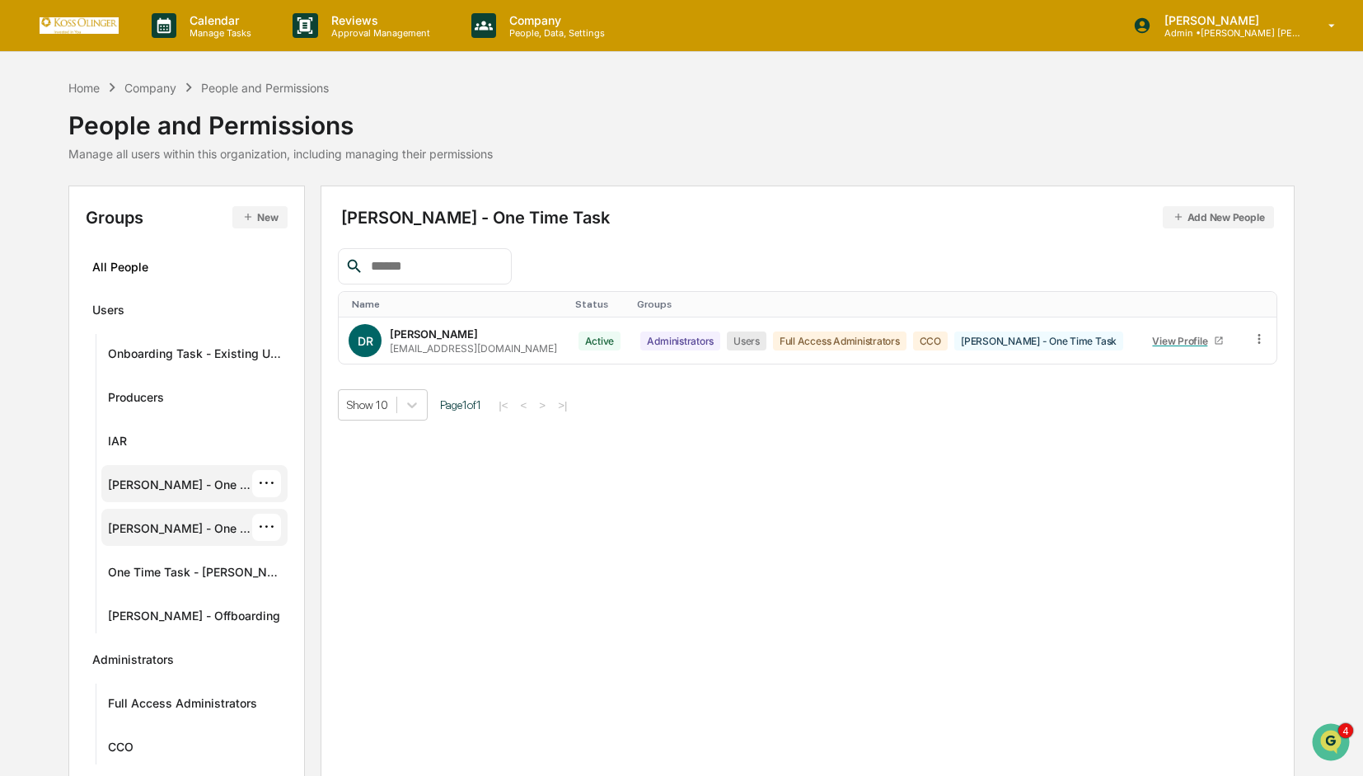
click at [143, 513] on div "Cade Dixon - One Time Task ···" at bounding box center [195, 526] width 174 height 27
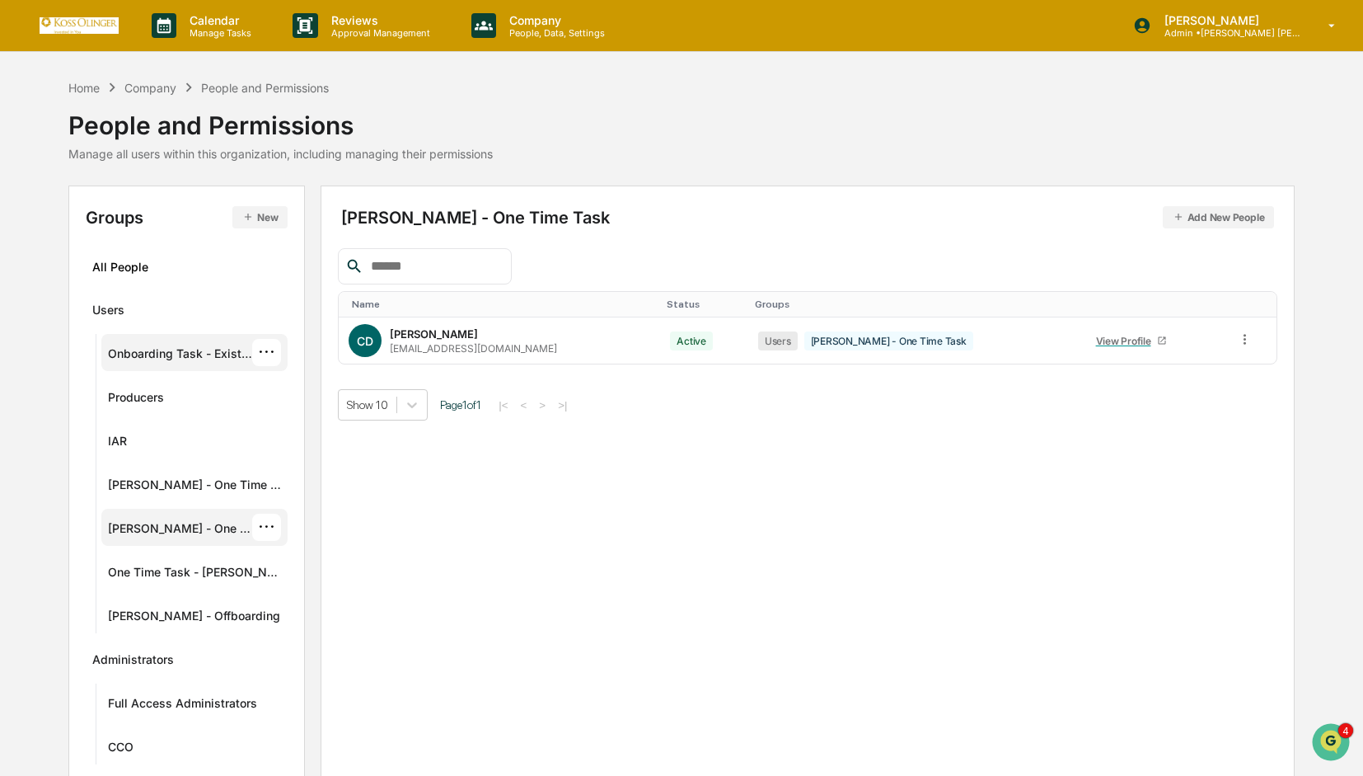
click at [134, 352] on div "Onboarding Task - Existing Users" at bounding box center [180, 356] width 145 height 20
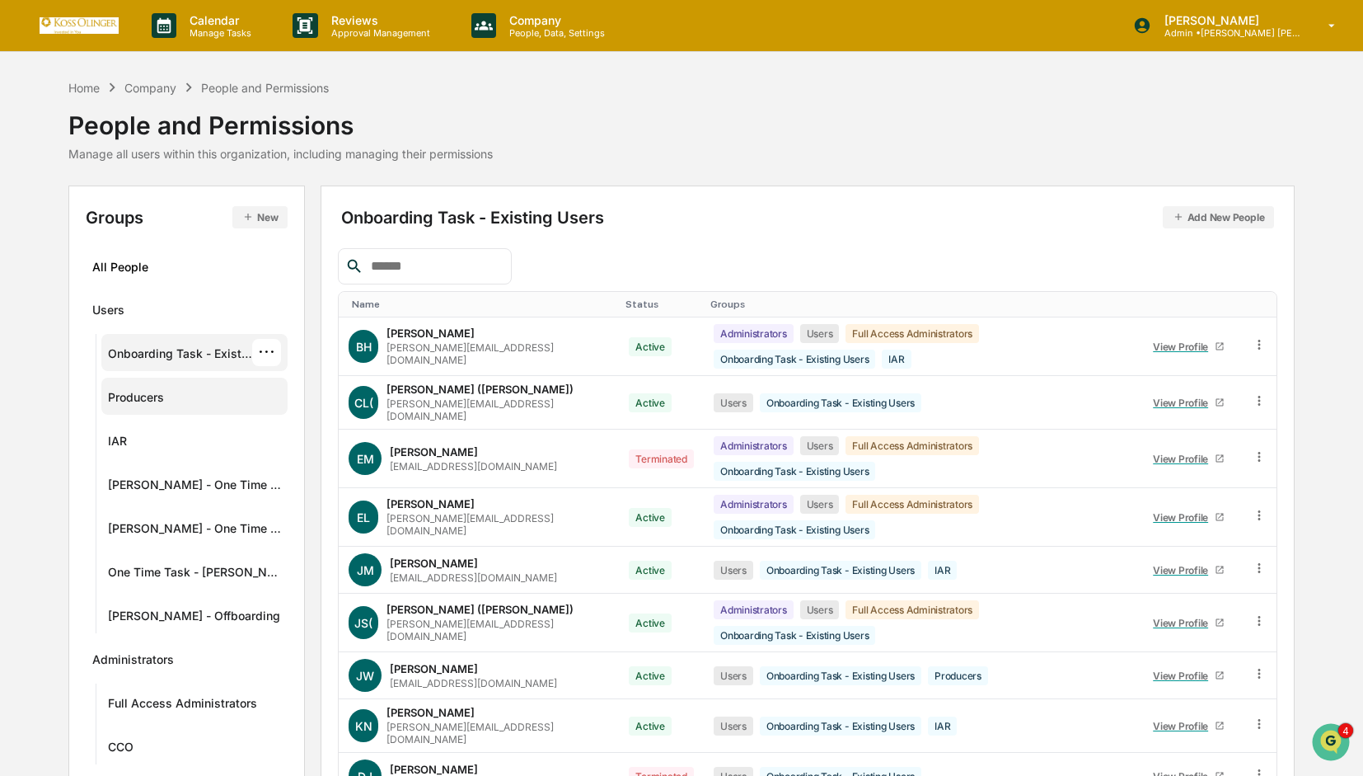
click at [186, 410] on div "Producers" at bounding box center [194, 395] width 187 height 37
